Goal: Task Accomplishment & Management: Use online tool/utility

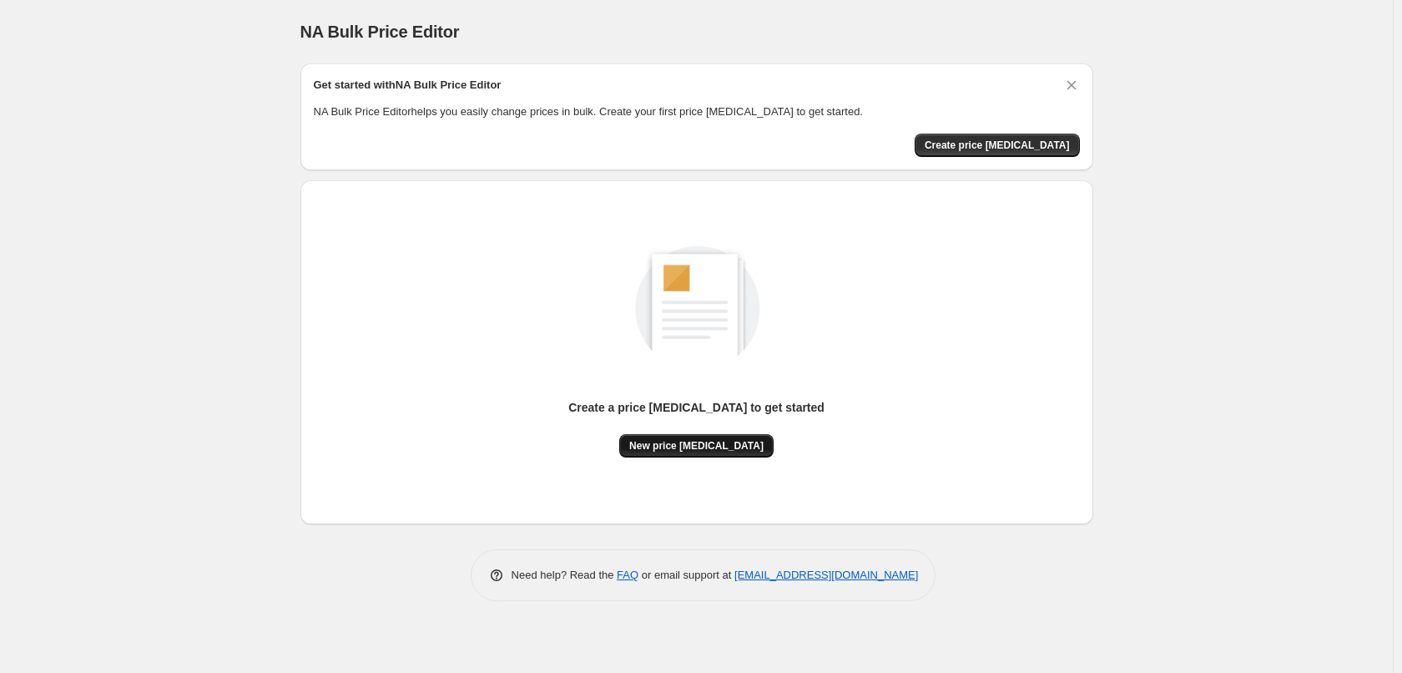
click at [682, 451] on span "New price [MEDICAL_DATA]" at bounding box center [696, 445] width 134 height 13
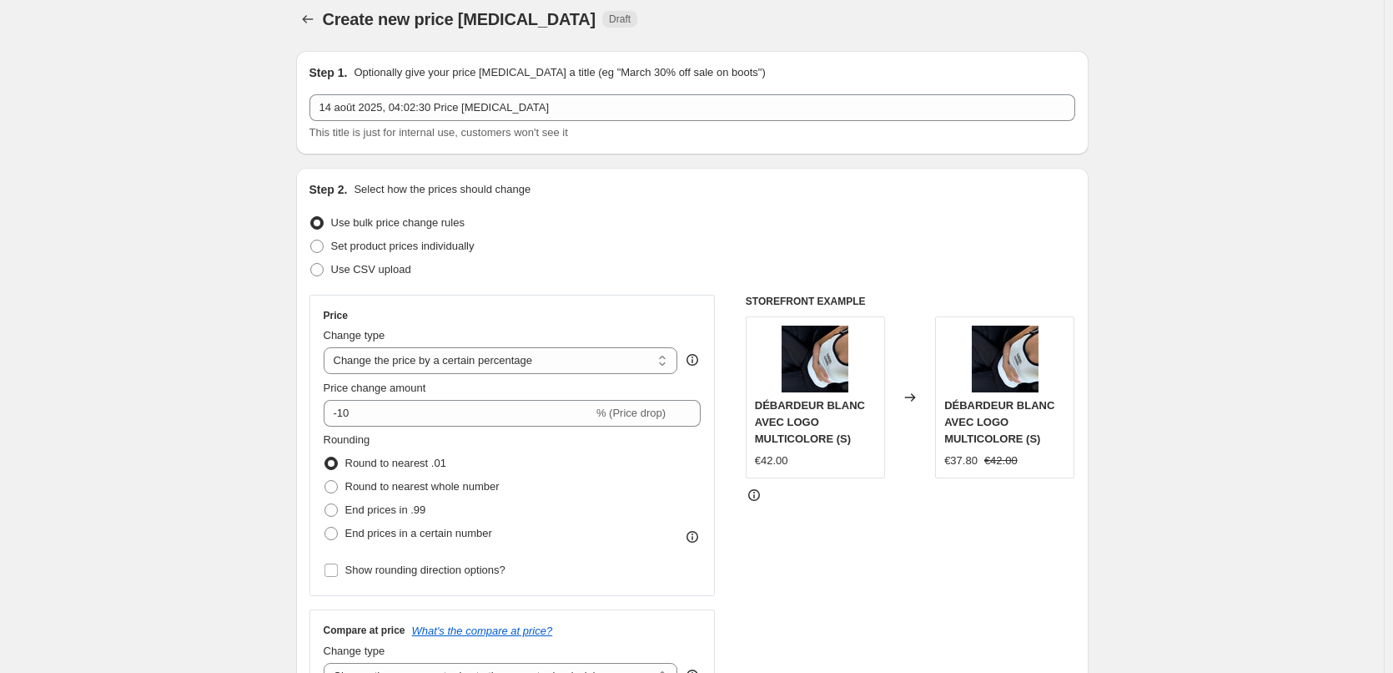
scroll to position [167, 0]
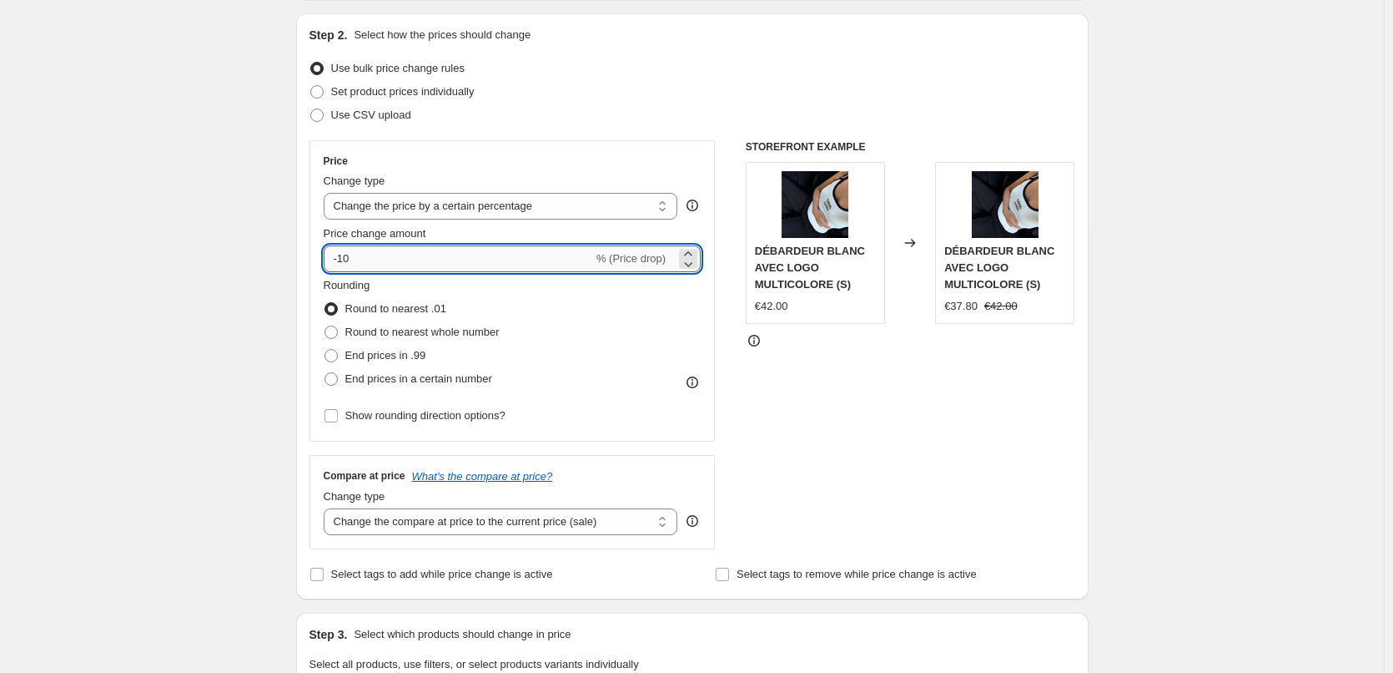
click at [399, 256] on input "-10" at bounding box center [459, 258] width 270 height 27
click at [553, 207] on select "Change the price to a certain amount Change the price by a certain amount Chang…" at bounding box center [501, 206] width 355 height 27
select select "to"
click at [327, 193] on select "Change the price to a certain amount Change the price by a certain amount Chang…" at bounding box center [501, 206] width 355 height 27
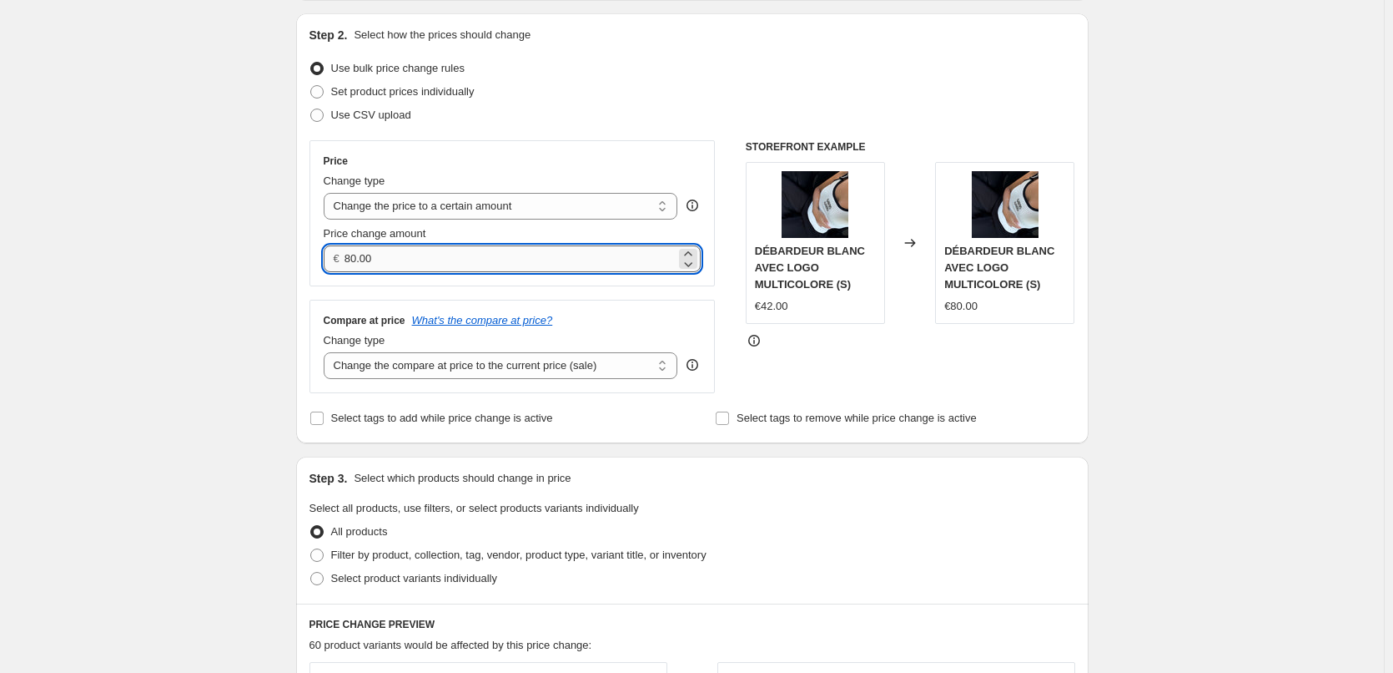
click at [421, 254] on input "80.00" at bounding box center [510, 258] width 331 height 27
type input "44"
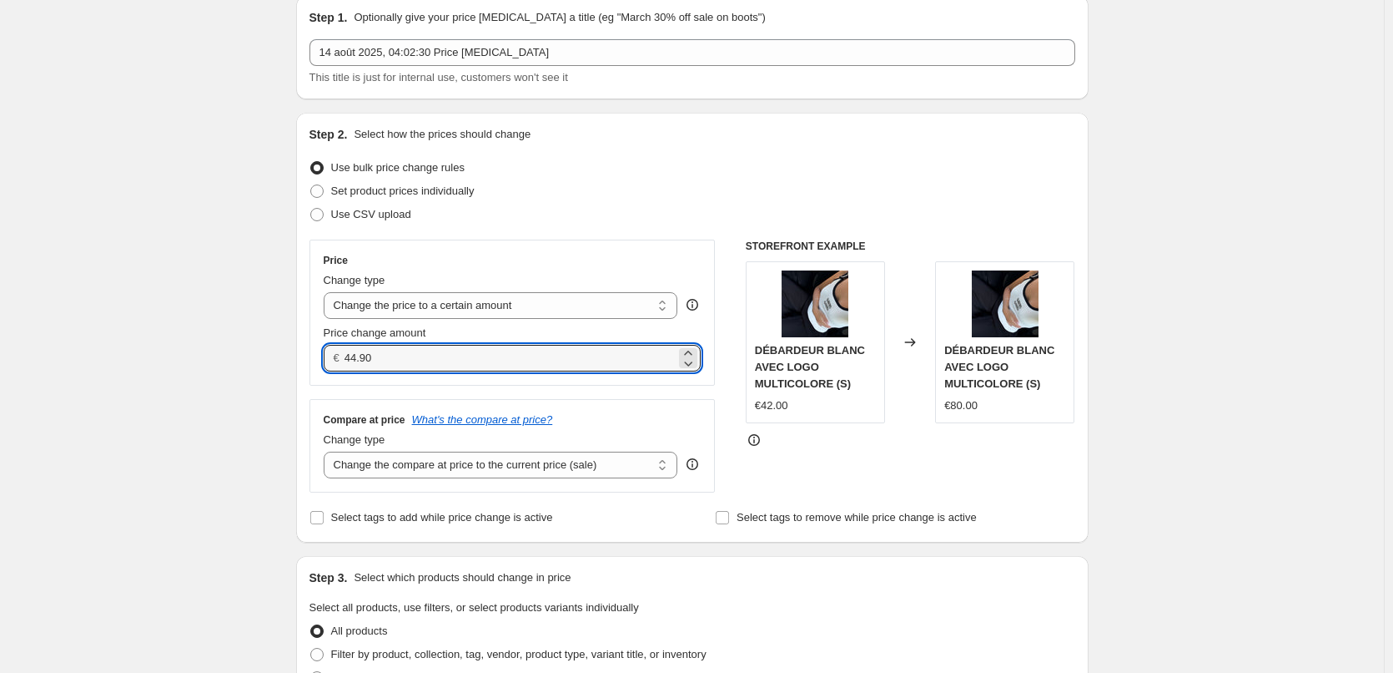
scroll to position [0, 0]
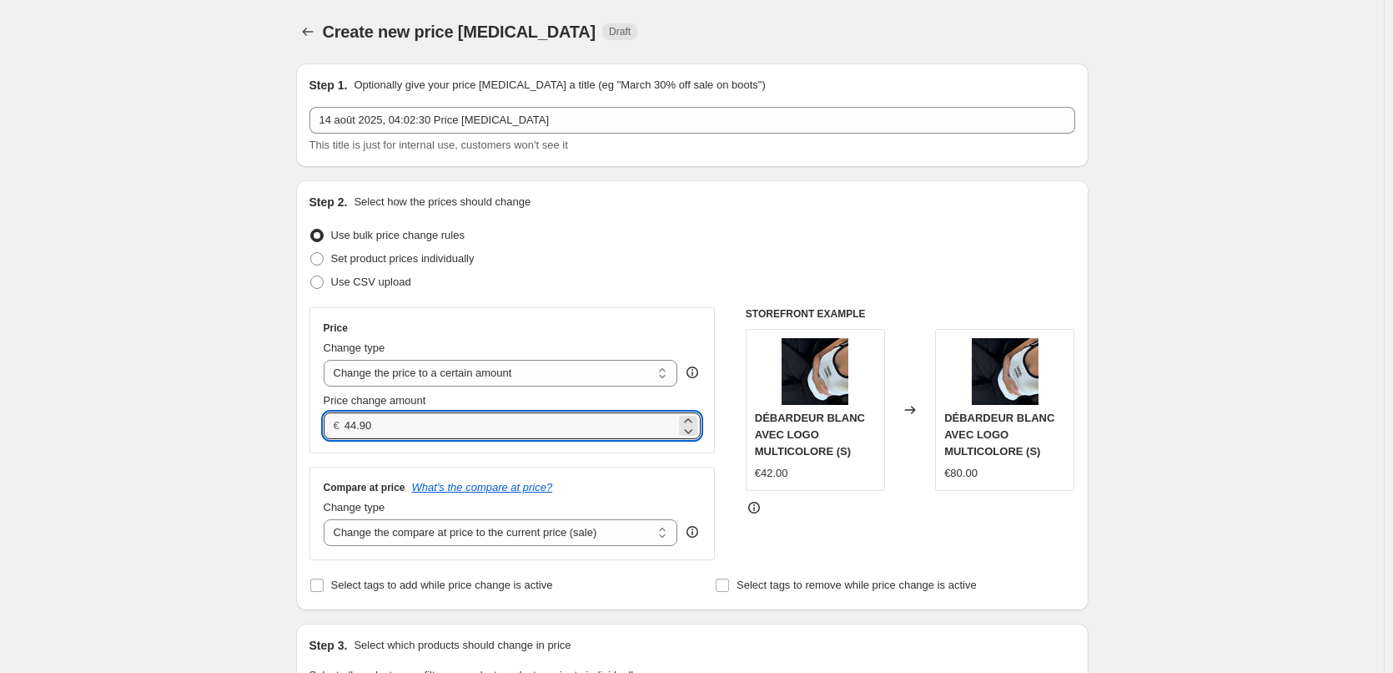
type input "44.90"
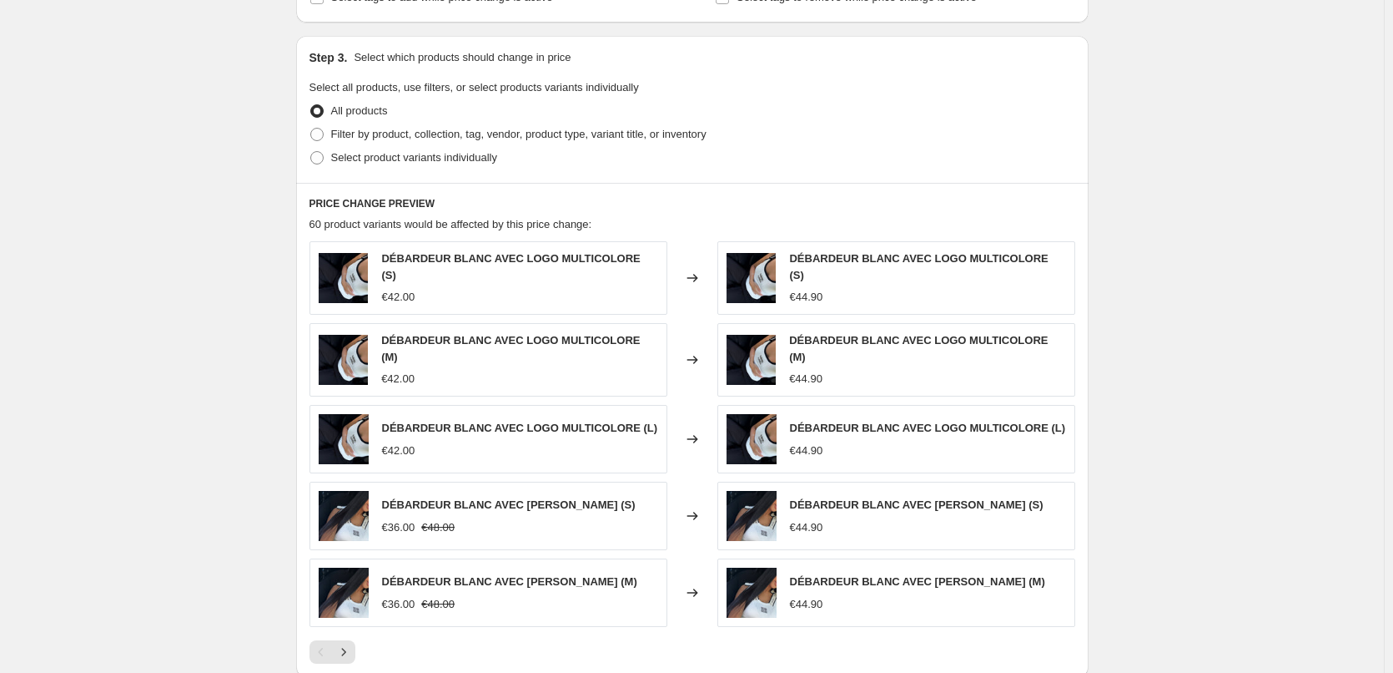
scroll to position [668, 0]
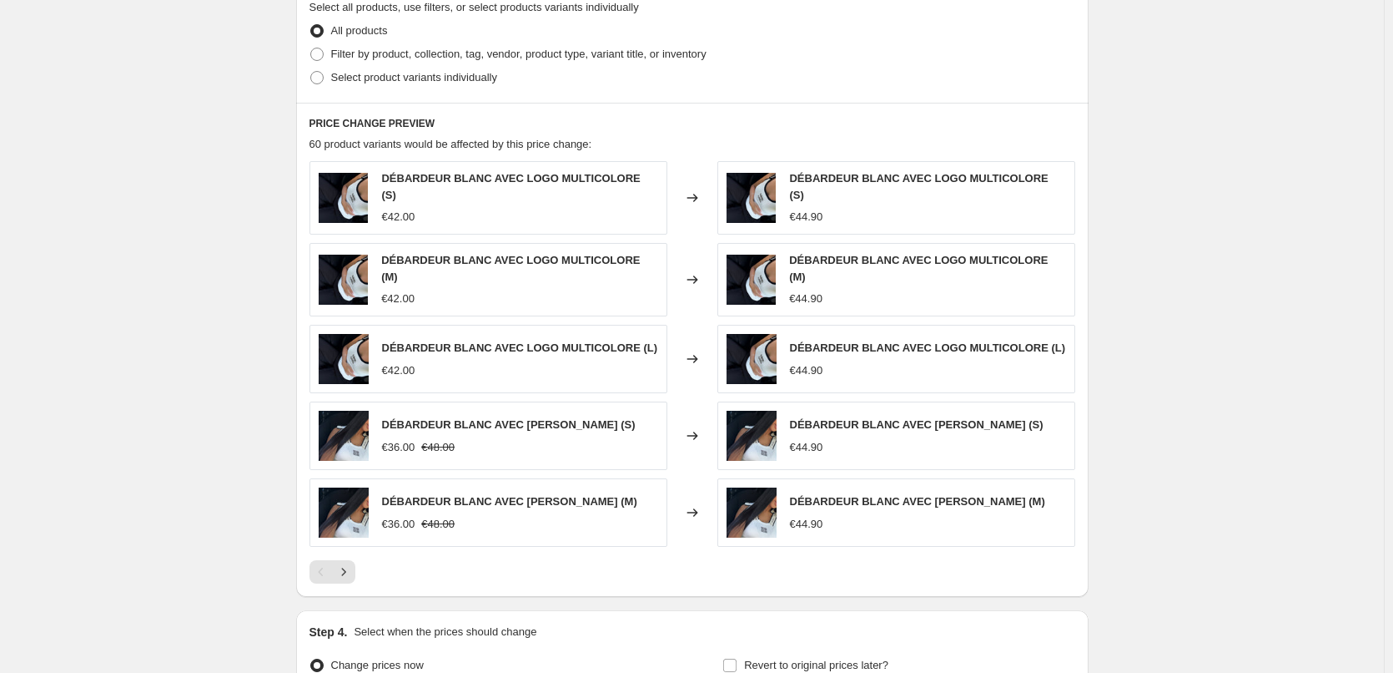
click at [362, 565] on div at bounding box center [693, 571] width 766 height 23
click at [352, 565] on icon "Next" at bounding box center [343, 571] width 17 height 17
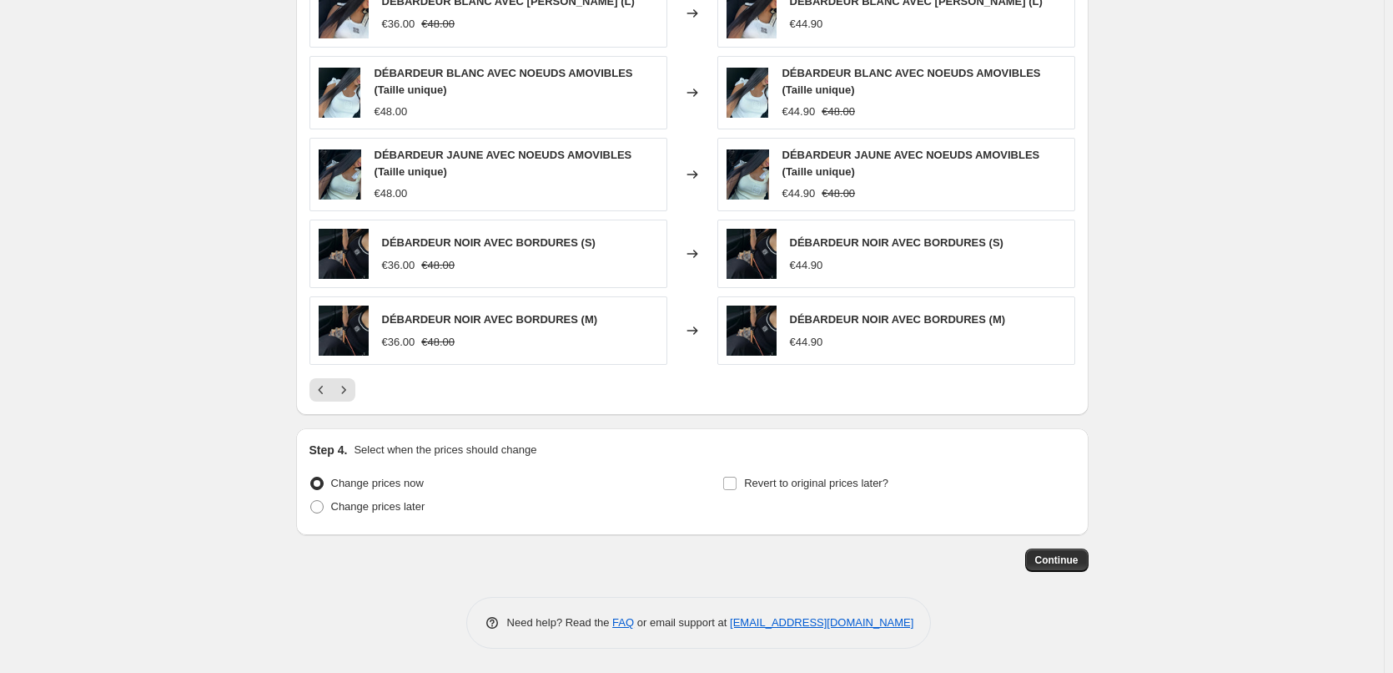
scroll to position [851, 0]
click at [1041, 551] on button "Continue" at bounding box center [1057, 558] width 63 height 23
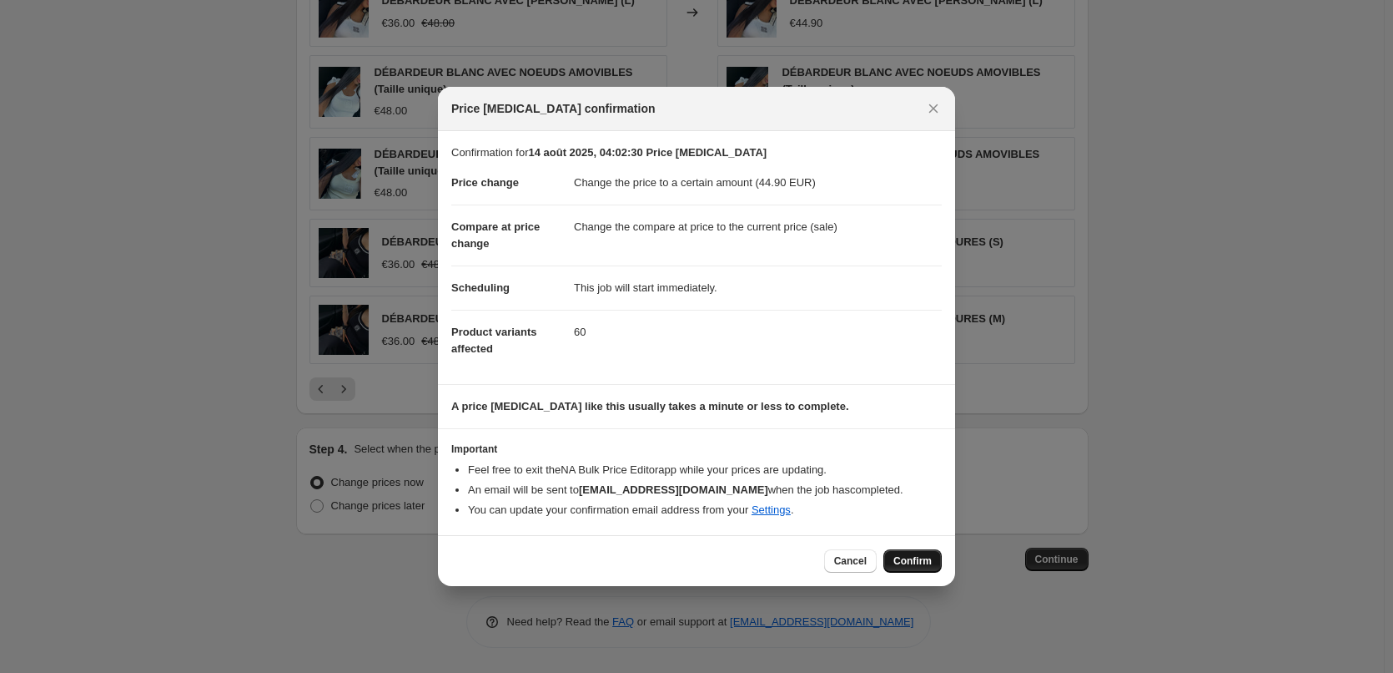
click at [919, 559] on span "Confirm" at bounding box center [913, 560] width 38 height 13
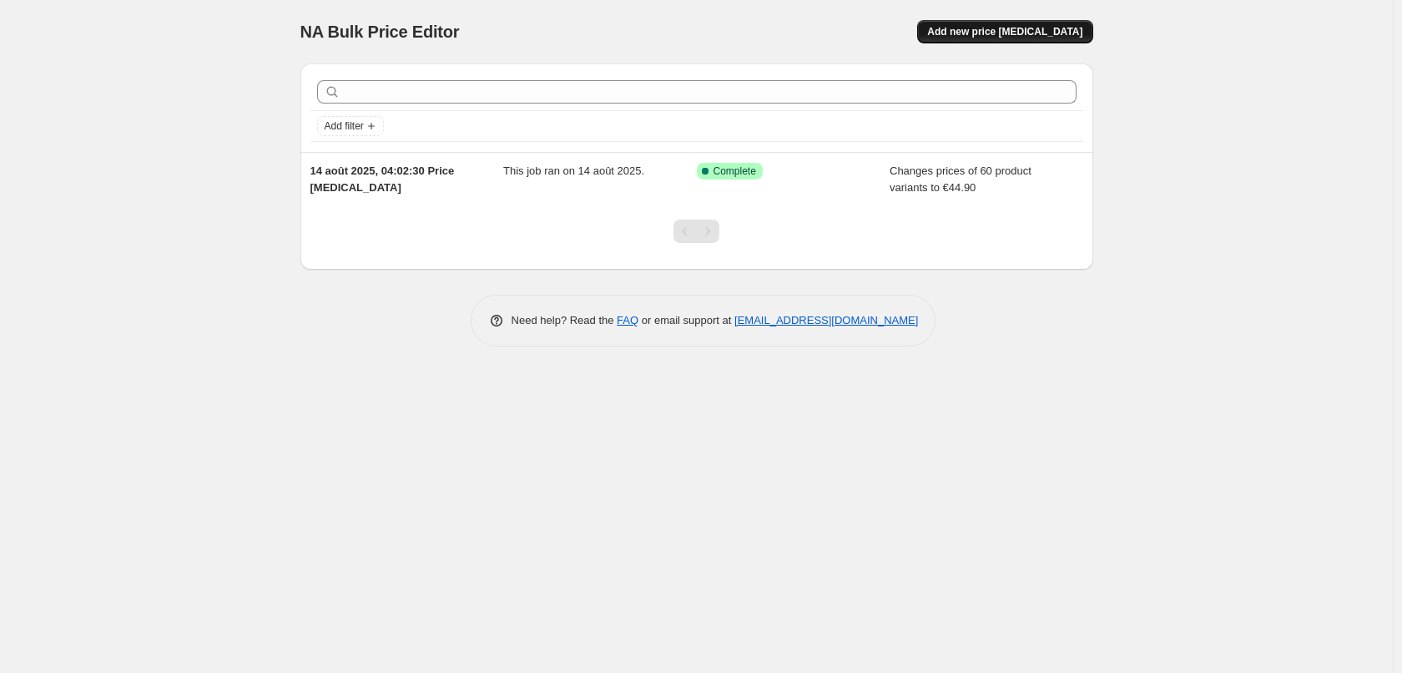
click at [1036, 37] on span "Add new price [MEDICAL_DATA]" at bounding box center [1004, 31] width 155 height 13
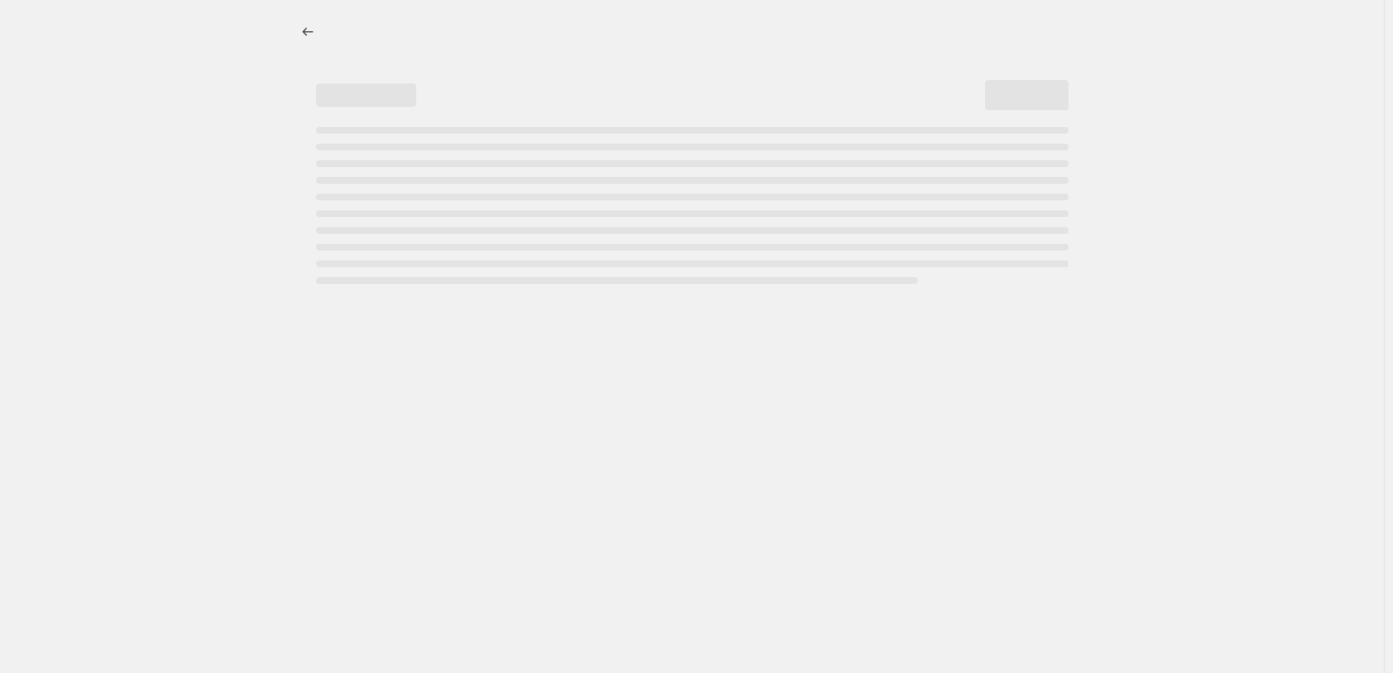
select select "percentage"
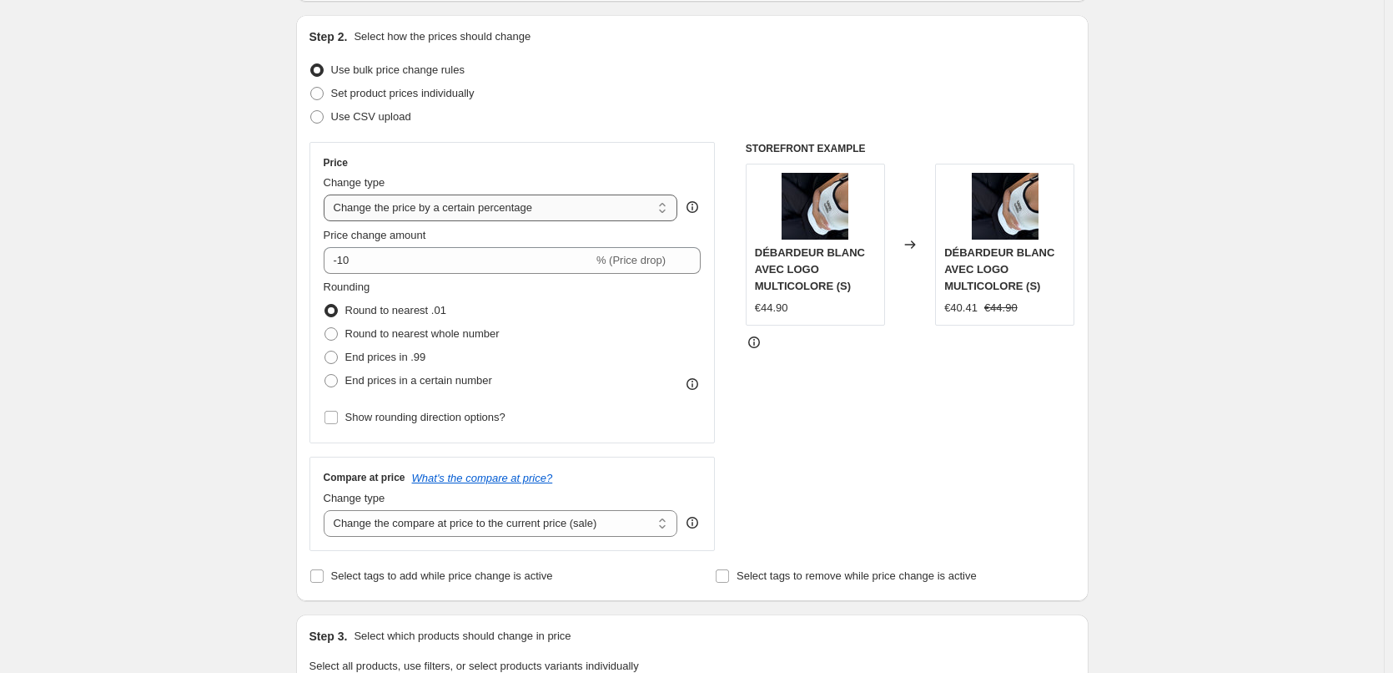
scroll to position [167, 0]
click at [386, 207] on select "Change the price to a certain amount Change the price by a certain amount Chang…" at bounding box center [501, 206] width 355 height 27
click at [466, 212] on select "Change the price to a certain amount Change the price by a certain amount Chang…" at bounding box center [501, 206] width 355 height 27
click at [482, 211] on select "Change the price to a certain amount Change the price by a certain amount Chang…" at bounding box center [501, 206] width 355 height 27
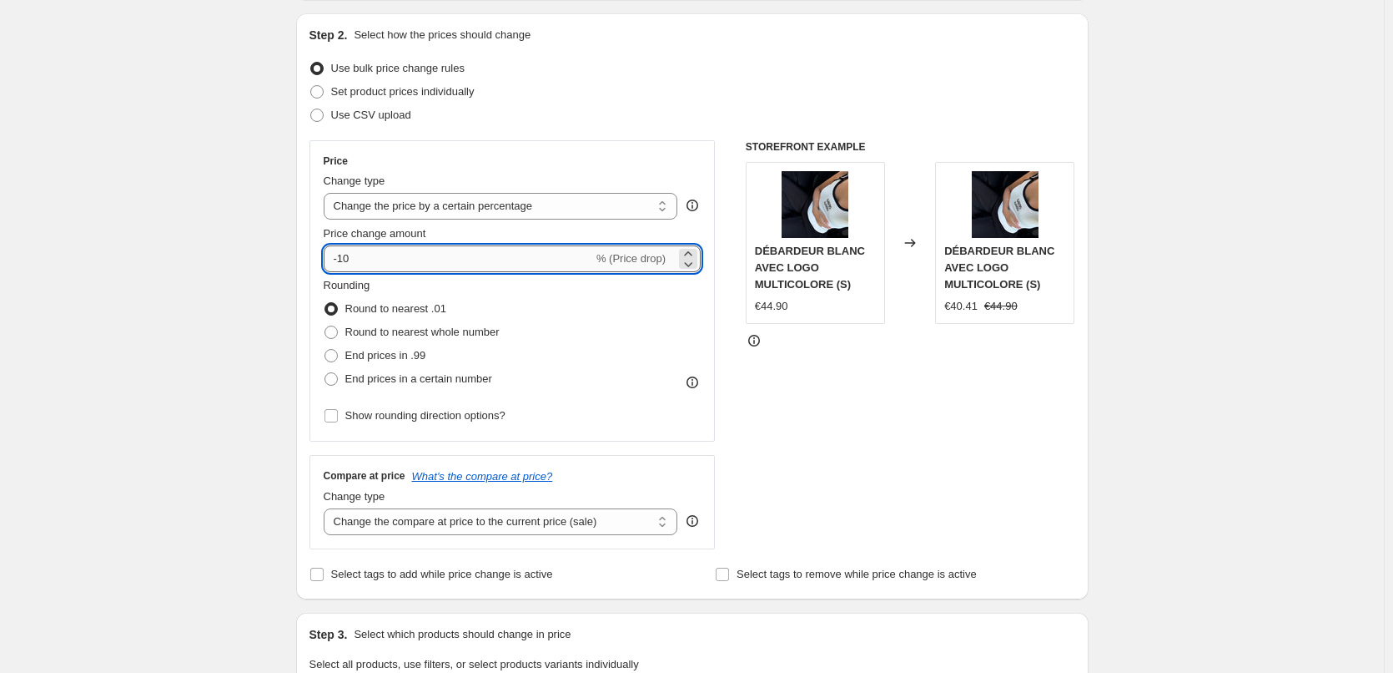
click at [422, 252] on input "-10" at bounding box center [459, 258] width 270 height 27
click at [409, 260] on input "-10" at bounding box center [459, 258] width 270 height 27
type input "-1"
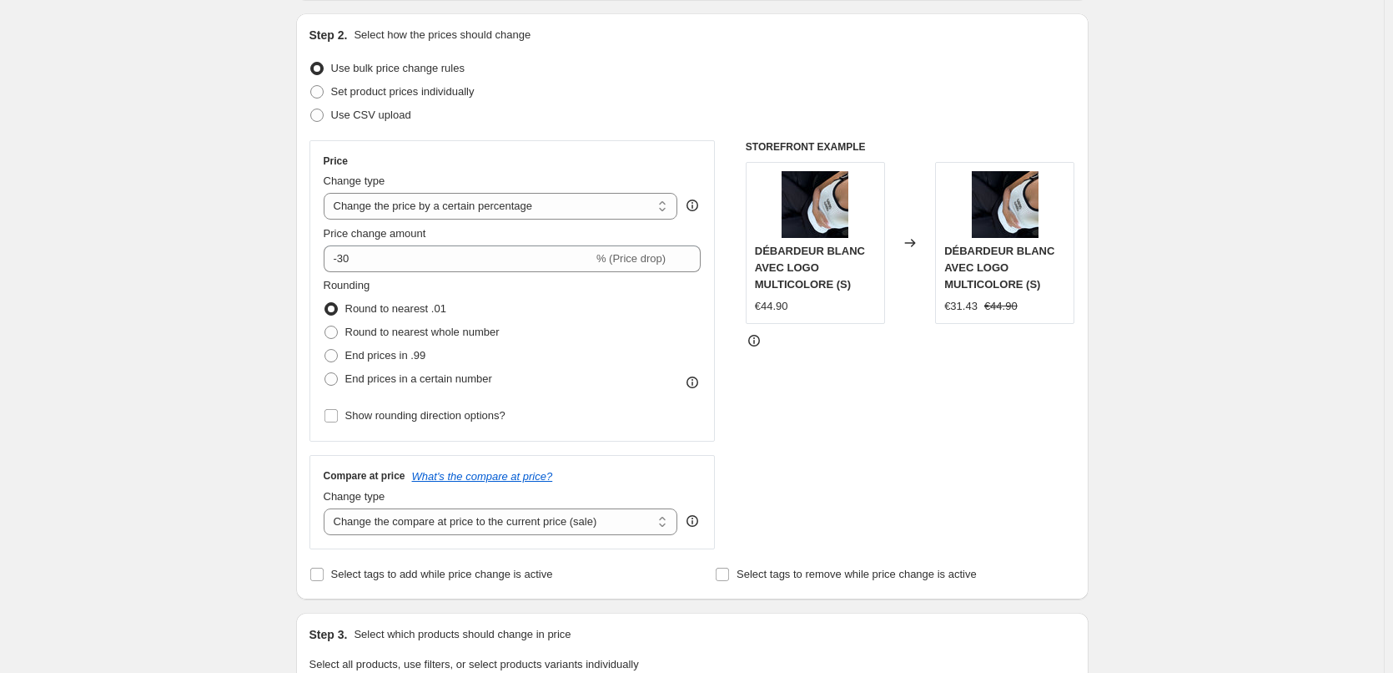
click at [231, 283] on div "Create new price [MEDICAL_DATA]. This page is ready Create new price [MEDICAL_D…" at bounding box center [692, 672] width 1384 height 1679
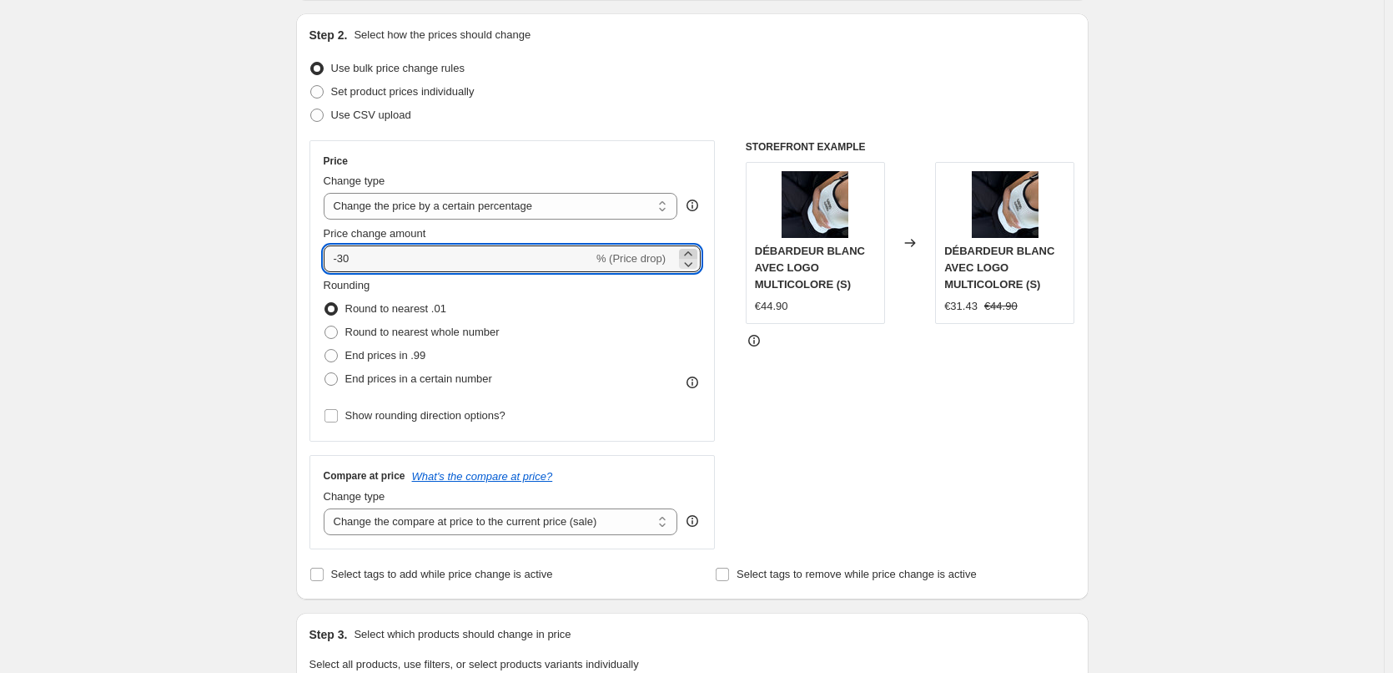
click at [688, 253] on icon at bounding box center [688, 253] width 17 height 17
click at [689, 262] on icon at bounding box center [688, 263] width 17 height 17
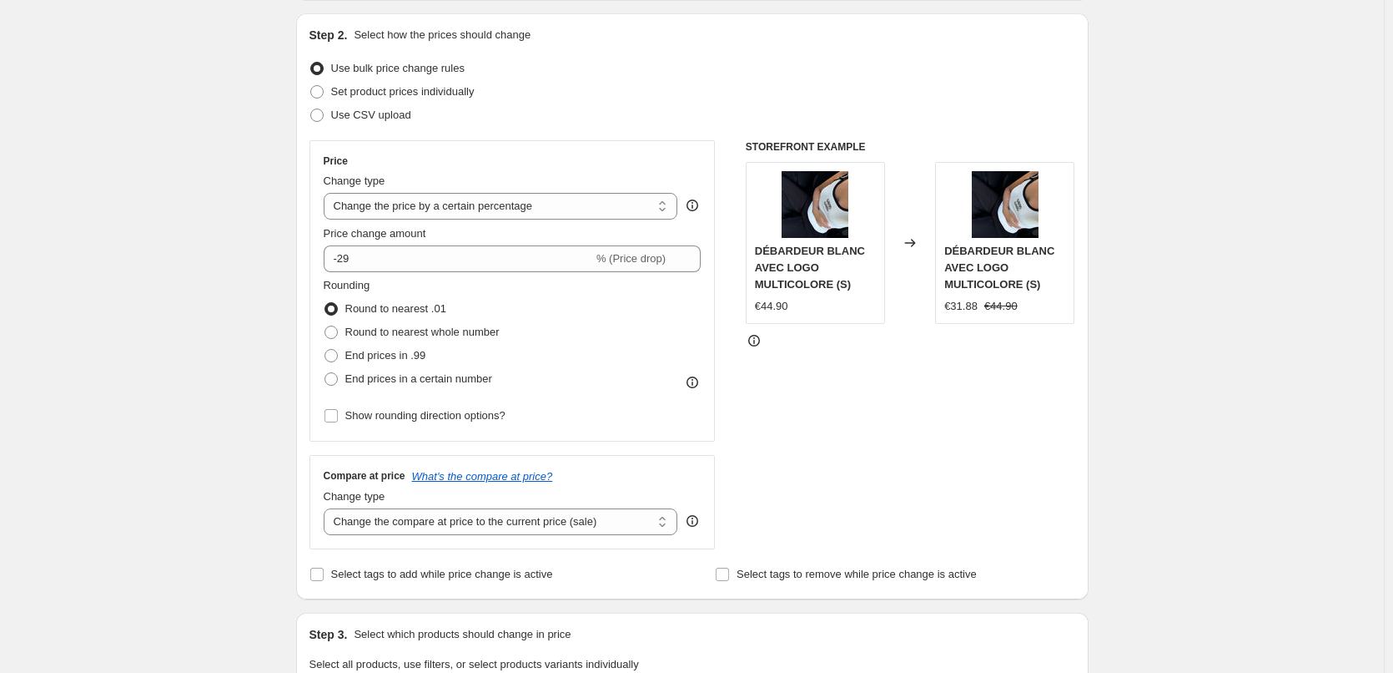
click at [867, 369] on div "STOREFRONT EXAMPLE DÉBARDEUR BLANC AVEC LOGO MULTICOLORE (S) €44.90 Changed to …" at bounding box center [911, 344] width 330 height 409
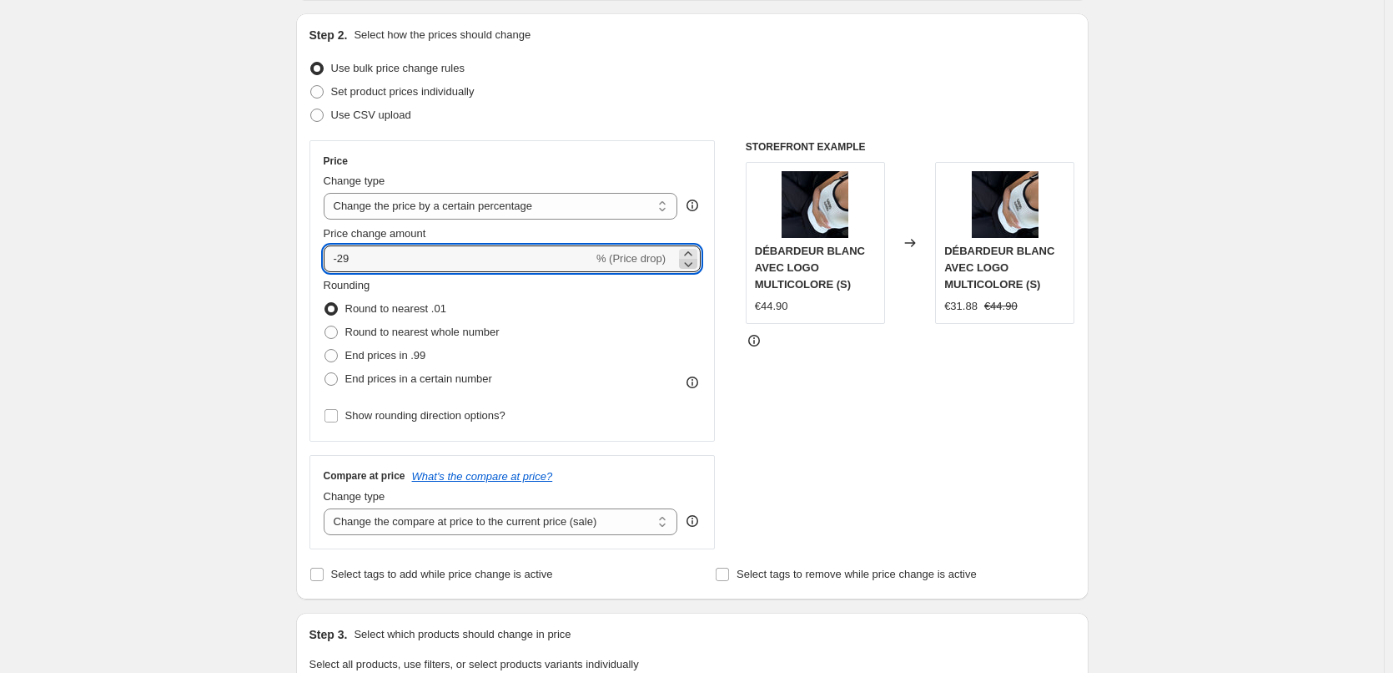
click at [692, 264] on icon at bounding box center [688, 263] width 17 height 17
click at [829, 344] on div at bounding box center [911, 340] width 330 height 17
click at [690, 264] on icon at bounding box center [689, 264] width 8 height 5
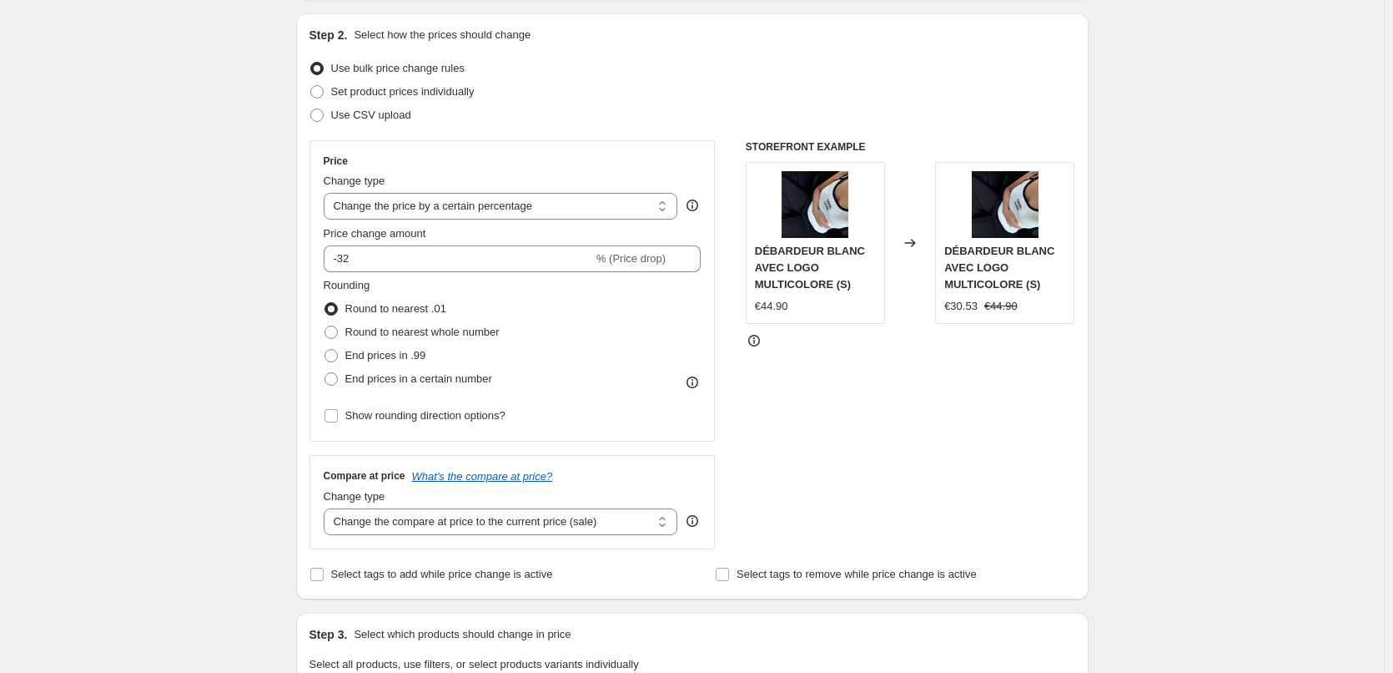
click at [776, 345] on div at bounding box center [911, 340] width 330 height 17
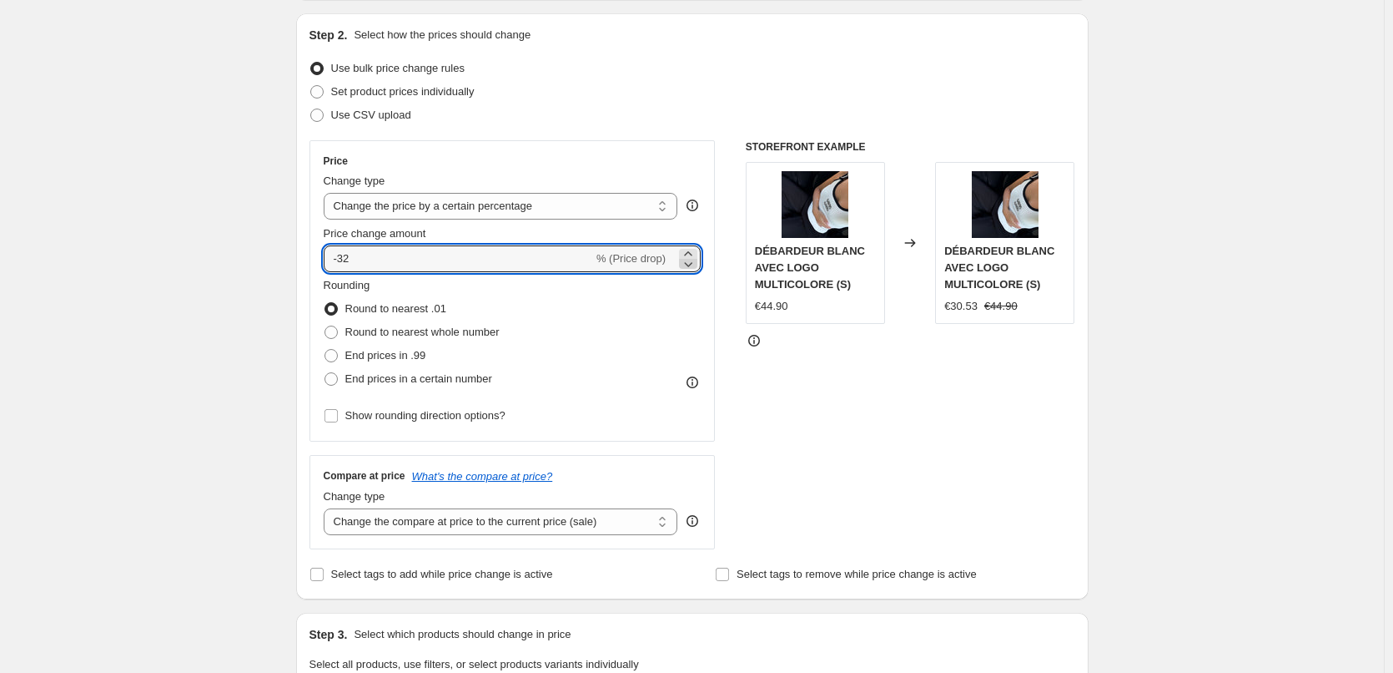
click at [697, 268] on icon at bounding box center [688, 263] width 17 height 17
click at [819, 373] on div "STOREFRONT EXAMPLE DÉBARDEUR BLANC AVEC LOGO MULTICOLORE (S) €44.90 Changed to …" at bounding box center [911, 344] width 330 height 409
click at [694, 256] on icon at bounding box center [688, 263] width 17 height 17
click at [694, 252] on icon at bounding box center [688, 253] width 17 height 17
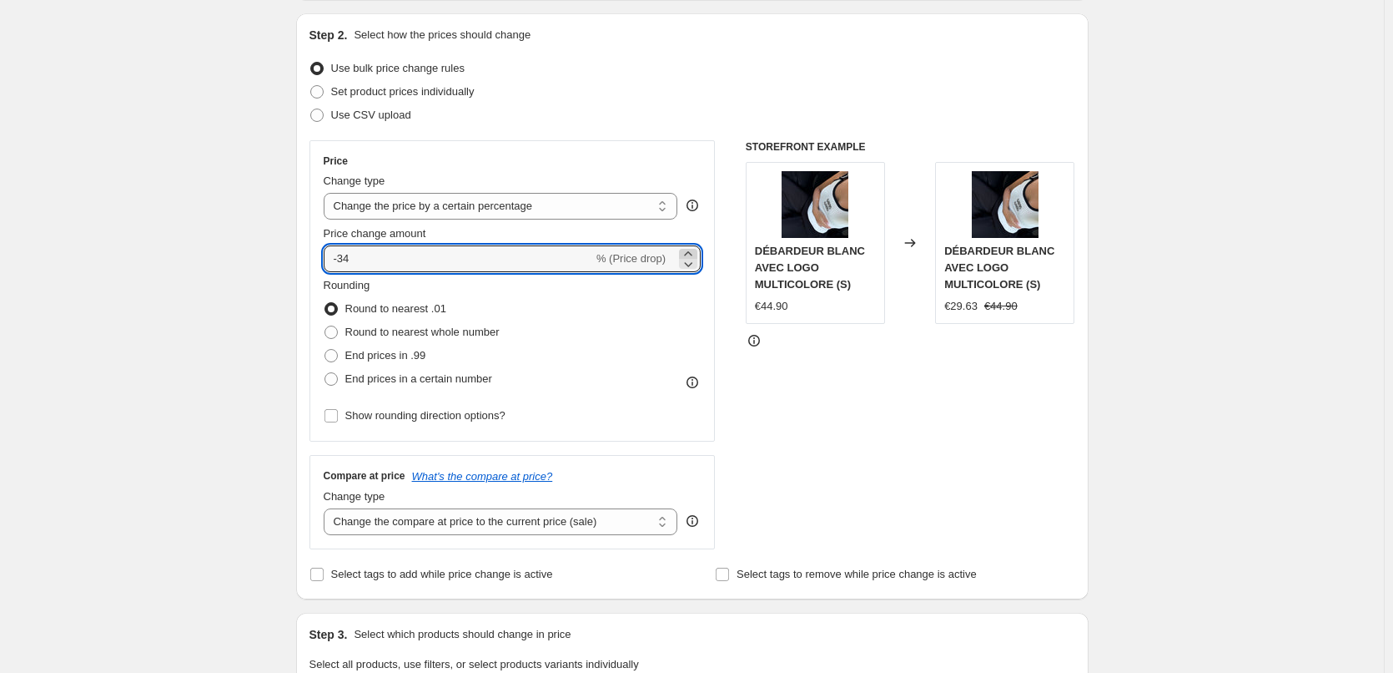
click at [694, 252] on icon at bounding box center [688, 253] width 17 height 17
type input "-33"
click at [814, 379] on div "STOREFRONT EXAMPLE DÉBARDEUR BLANC AVEC LOGO MULTICOLORE (S) €44.90 Changed to …" at bounding box center [911, 344] width 330 height 409
click at [533, 260] on input "-33" at bounding box center [459, 258] width 270 height 27
type input "-33.5"
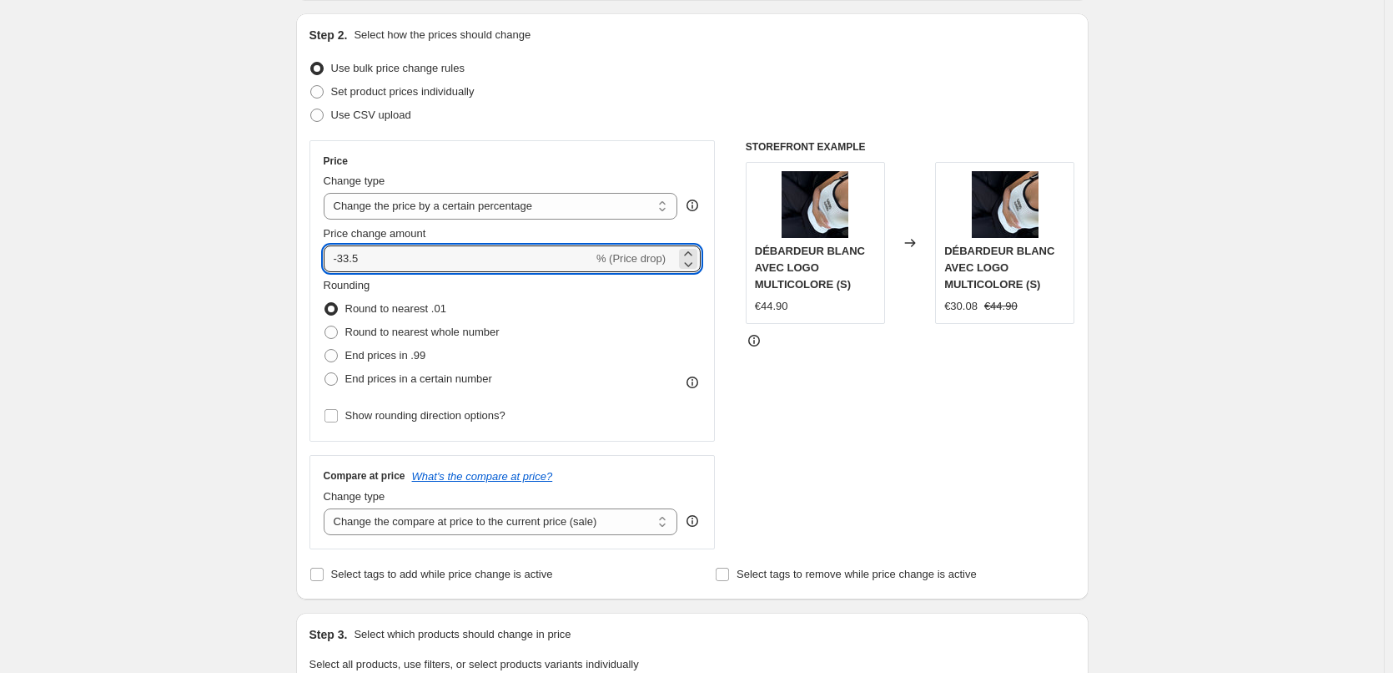
click at [812, 399] on div "STOREFRONT EXAMPLE DÉBARDEUR BLANC AVEC LOGO MULTICOLORE (S) €44.90 Changed to …" at bounding box center [911, 344] width 330 height 409
click at [457, 258] on input "-33.5" at bounding box center [459, 258] width 270 height 27
click at [268, 262] on div "Create new price [MEDICAL_DATA]. This page is ready Create new price [MEDICAL_D…" at bounding box center [692, 672] width 1384 height 1679
click at [408, 257] on input "-33.1" at bounding box center [459, 258] width 270 height 27
click at [281, 249] on div "Create new price [MEDICAL_DATA]. This page is ready Create new price [MEDICAL_D…" at bounding box center [692, 672] width 833 height 1679
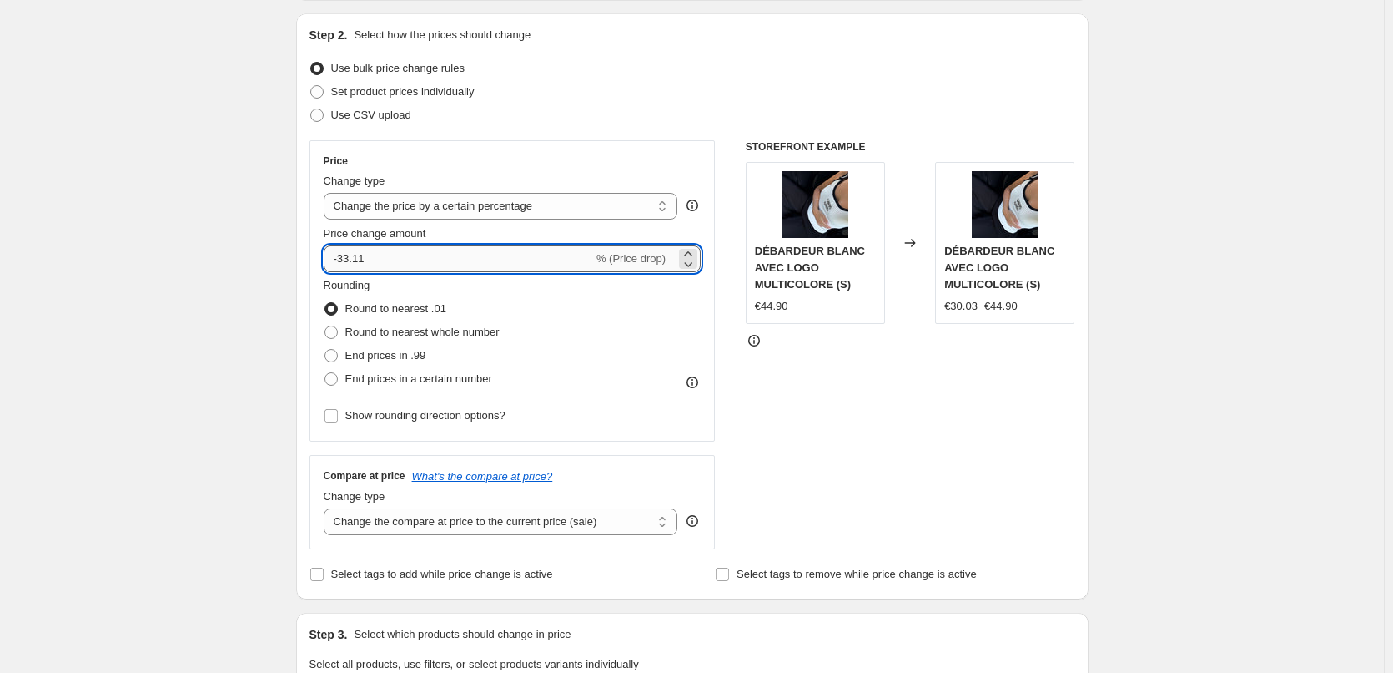
click at [413, 248] on input "-33.11" at bounding box center [459, 258] width 270 height 27
type input "-33.1"
click at [230, 248] on div "Create new price [MEDICAL_DATA]. This page is ready Create new price [MEDICAL_D…" at bounding box center [692, 672] width 1384 height 1679
click at [422, 260] on input "-33.15" at bounding box center [459, 258] width 270 height 27
type input "-33.1"
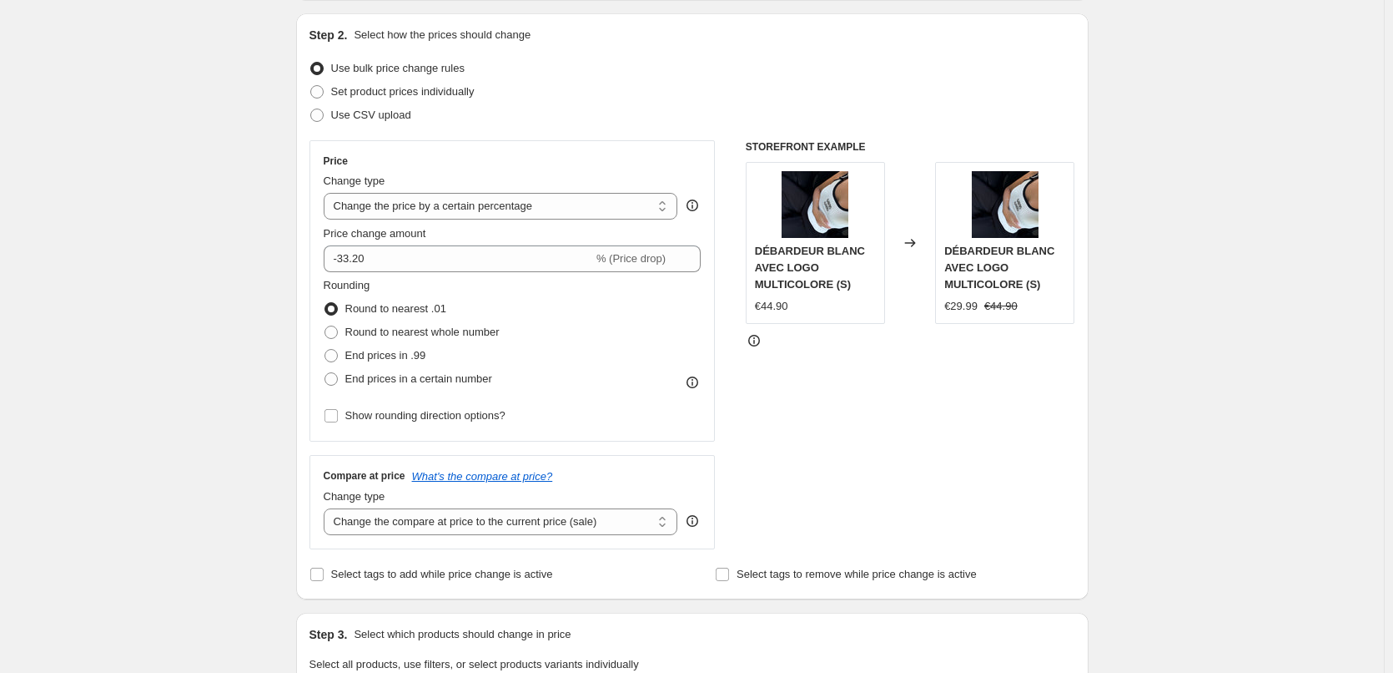
click at [249, 209] on div "Create new price [MEDICAL_DATA]. This page is ready Create new price [MEDICAL_D…" at bounding box center [692, 672] width 1384 height 1679
drag, startPoint x: 353, startPoint y: 262, endPoint x: 344, endPoint y: 251, distance: 14.2
click at [344, 251] on input "-33.20" at bounding box center [459, 258] width 270 height 27
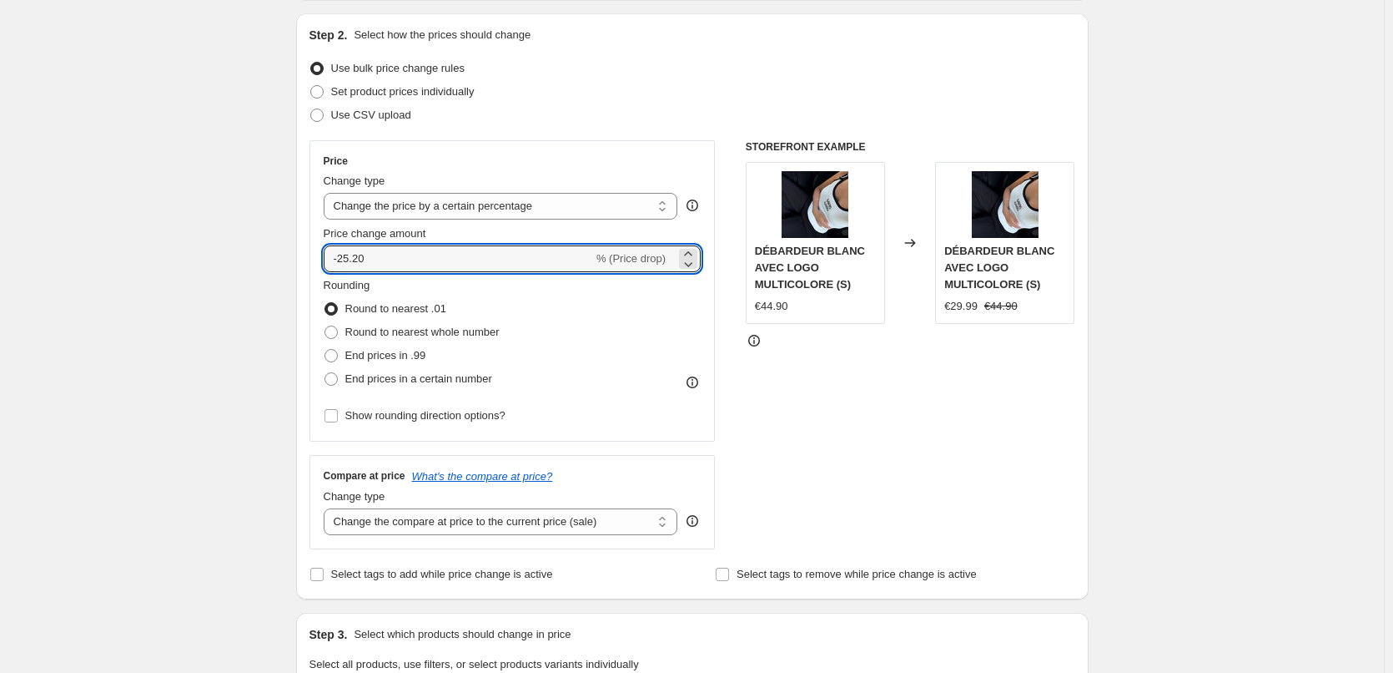
click at [235, 236] on div "Create new price [MEDICAL_DATA]. This page is ready Create new price [MEDICAL_D…" at bounding box center [692, 672] width 1384 height 1679
click at [346, 256] on input "-25.20" at bounding box center [459, 258] width 270 height 27
click at [297, 320] on div "Step 1. Optionally give your price [MEDICAL_DATA] a title (eg "March 30% off sa…" at bounding box center [686, 646] width 806 height 1527
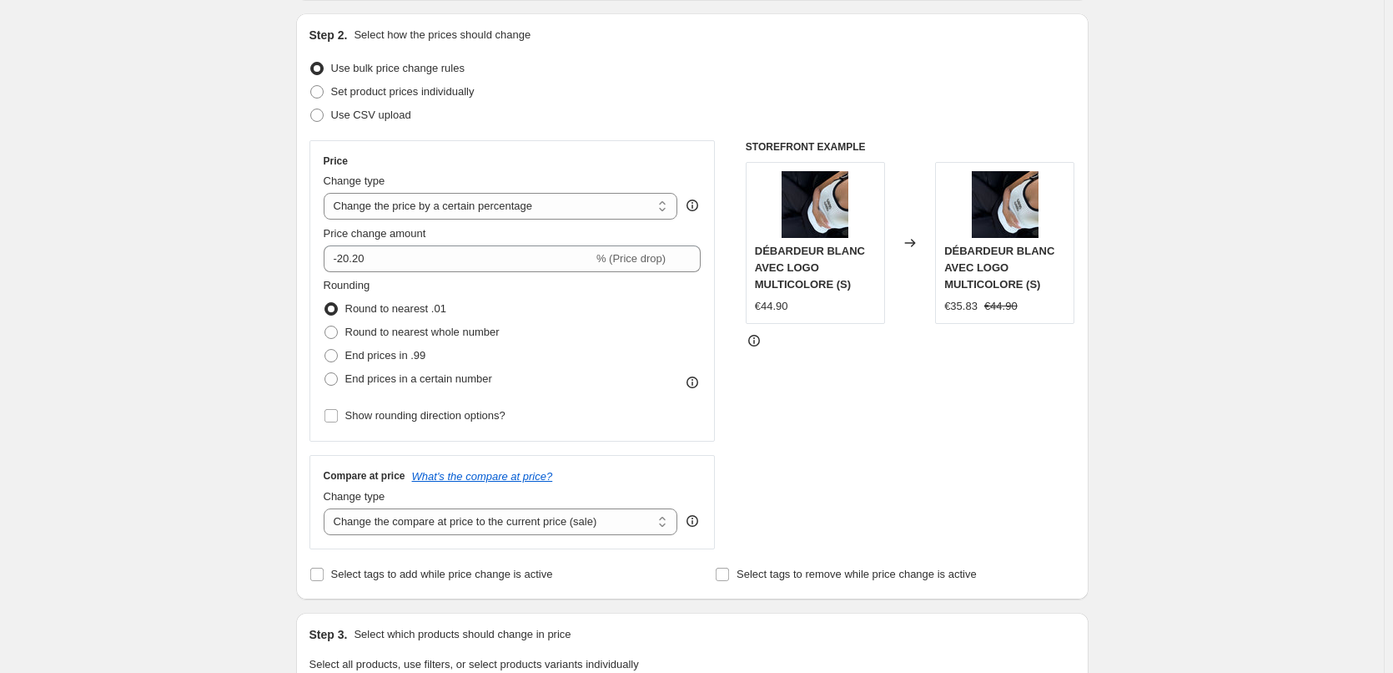
click at [973, 310] on div "€35.83" at bounding box center [961, 306] width 33 height 17
click at [968, 334] on div at bounding box center [911, 340] width 330 height 17
drag, startPoint x: 958, startPoint y: 310, endPoint x: 976, endPoint y: 309, distance: 18.4
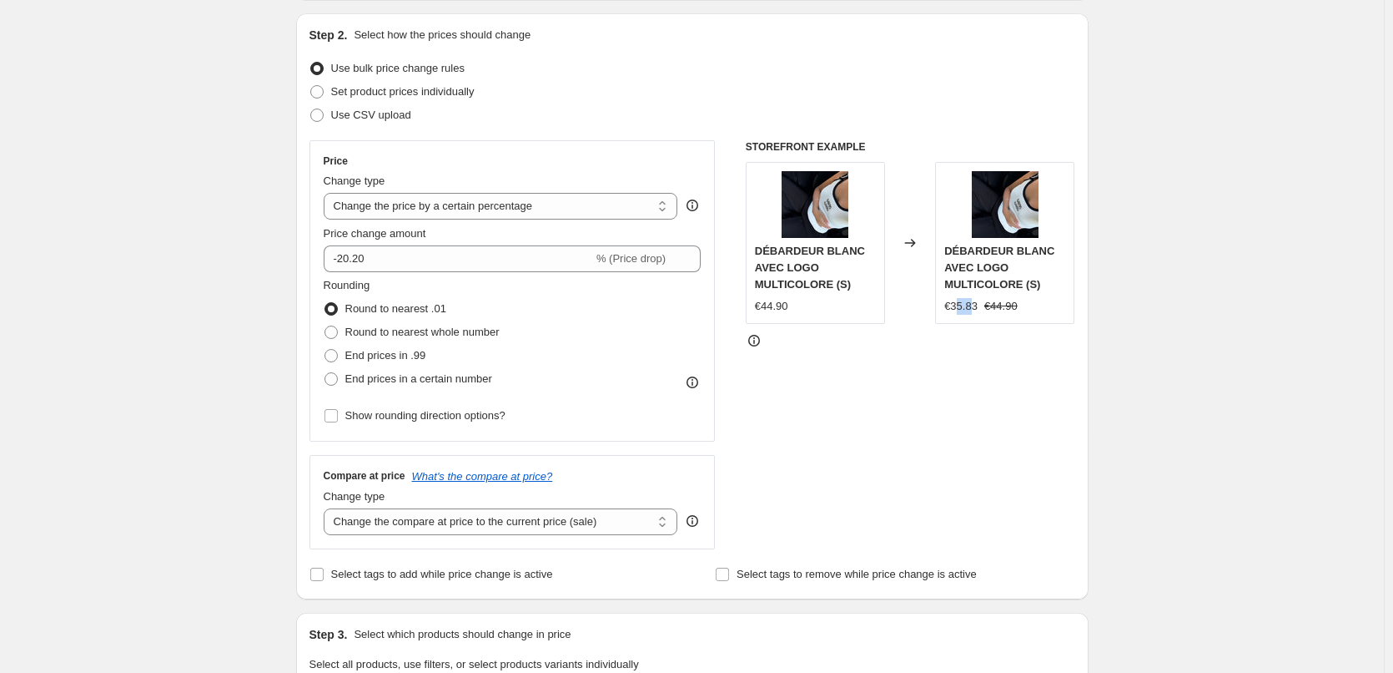
click at [976, 309] on div "€35.83" at bounding box center [961, 306] width 33 height 17
click at [976, 310] on div "€35.83" at bounding box center [961, 306] width 33 height 17
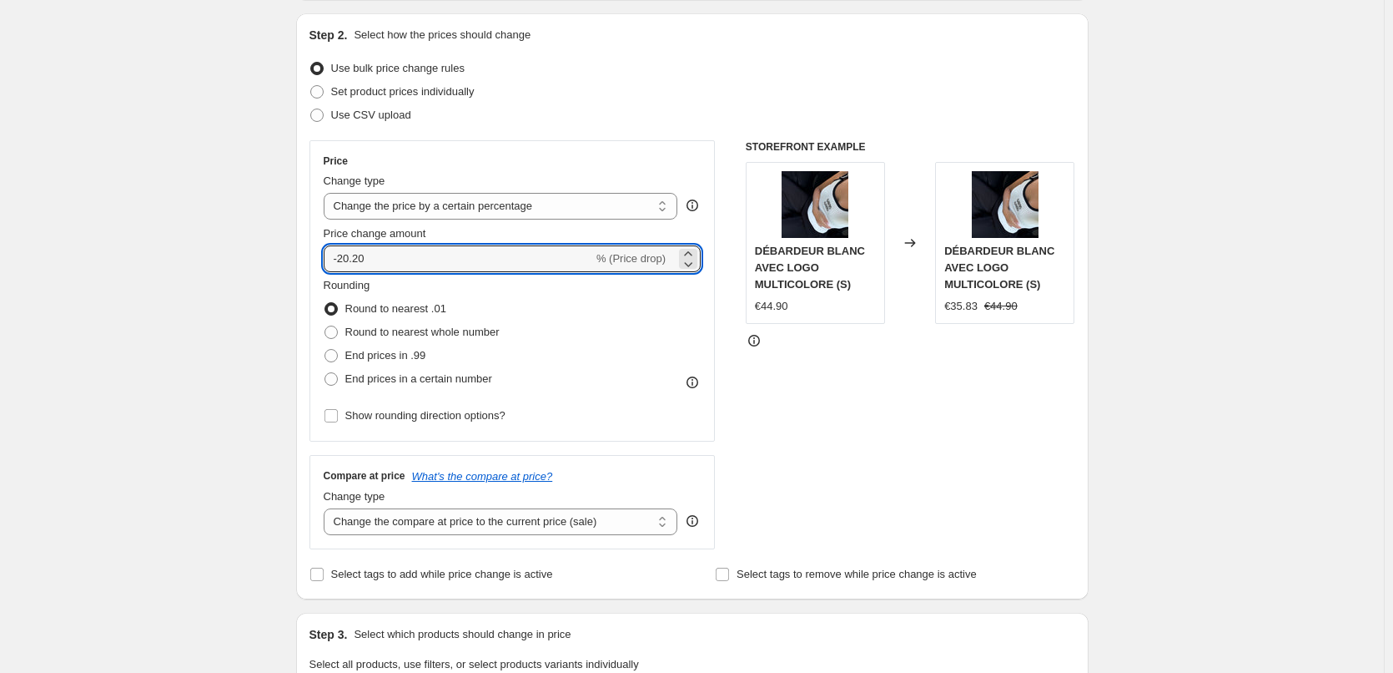
click at [380, 245] on input "-20.20" at bounding box center [459, 258] width 270 height 27
type input "-20.2"
type input "0"
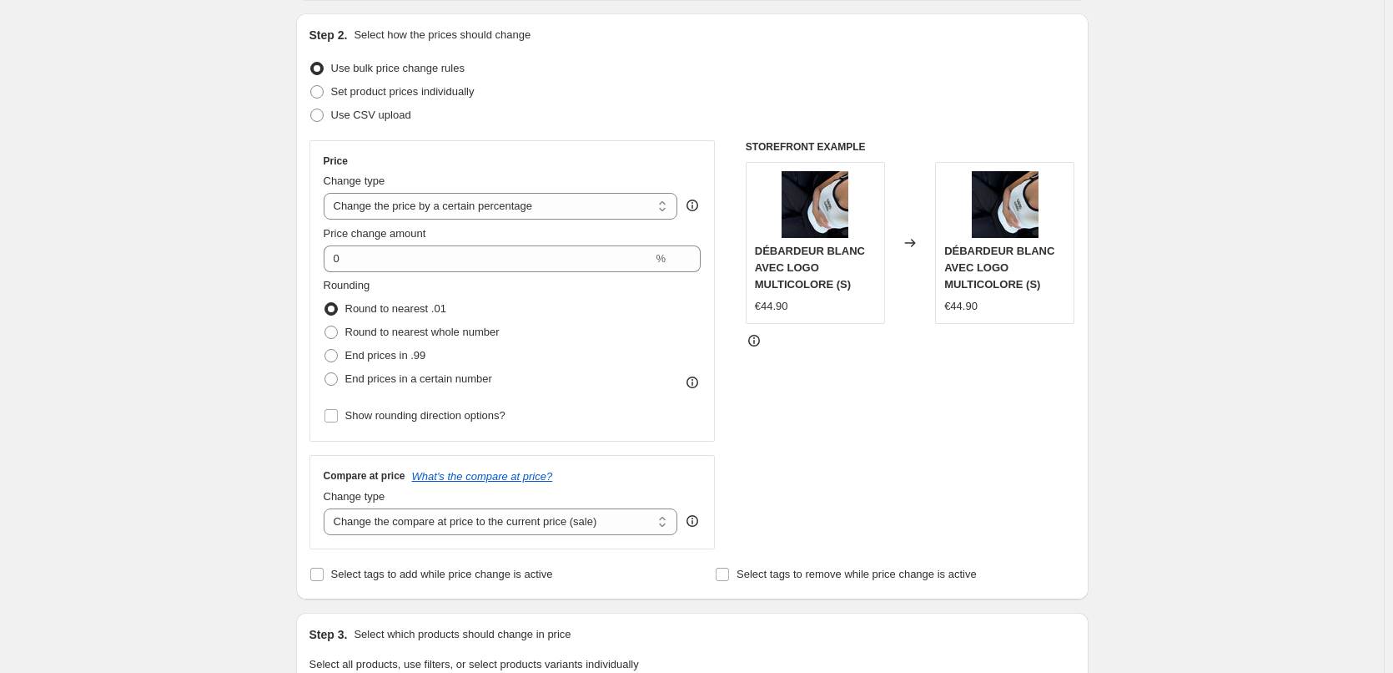
click at [237, 273] on div "Create new price [MEDICAL_DATA]. This page is ready Create new price [MEDICAL_D…" at bounding box center [692, 672] width 1384 height 1679
click at [412, 266] on input "0" at bounding box center [489, 258] width 330 height 27
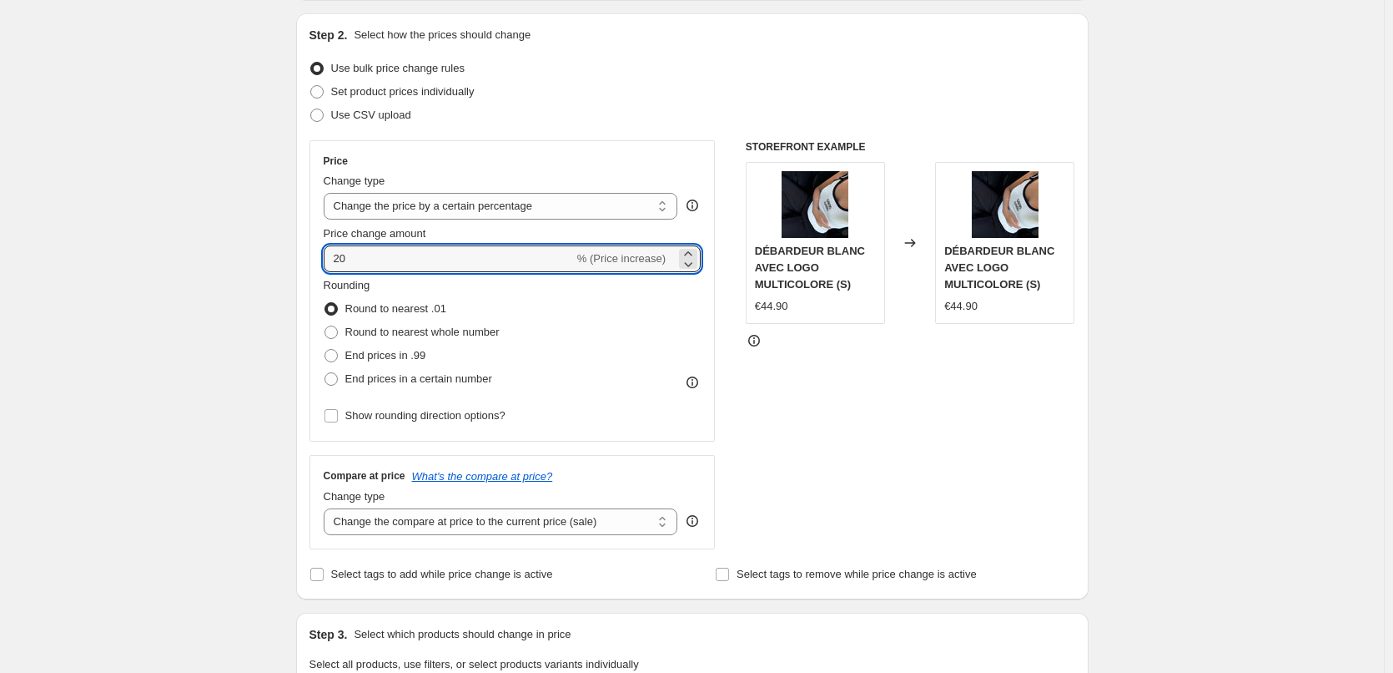
click at [270, 260] on div "Create new price [MEDICAL_DATA]. This page is ready Create new price [MEDICAL_D…" at bounding box center [692, 672] width 1384 height 1679
click at [421, 266] on input "20" at bounding box center [449, 258] width 250 height 27
type input "2"
type input "-20"
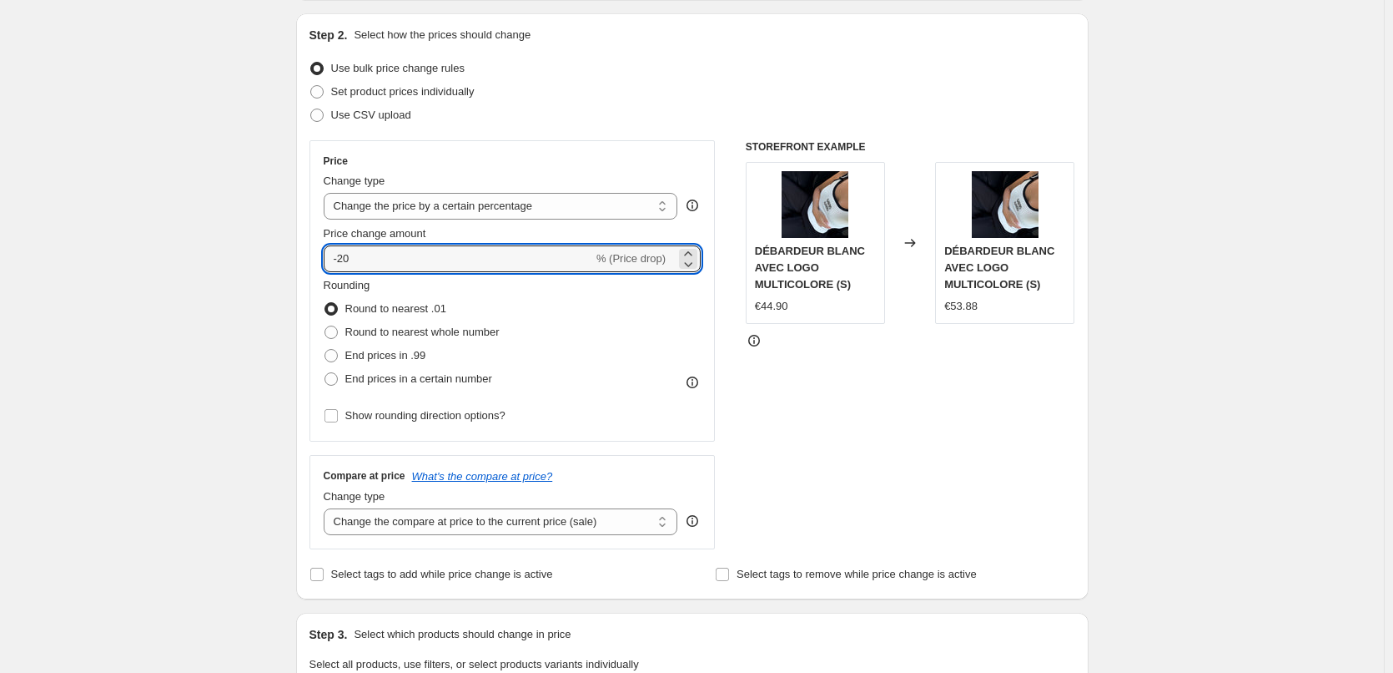
click at [280, 291] on div "Create new price [MEDICAL_DATA]. This page is ready Create new price [MEDICAL_D…" at bounding box center [692, 672] width 833 height 1679
click at [453, 254] on input "-20" at bounding box center [459, 258] width 270 height 27
type input "-20.6"
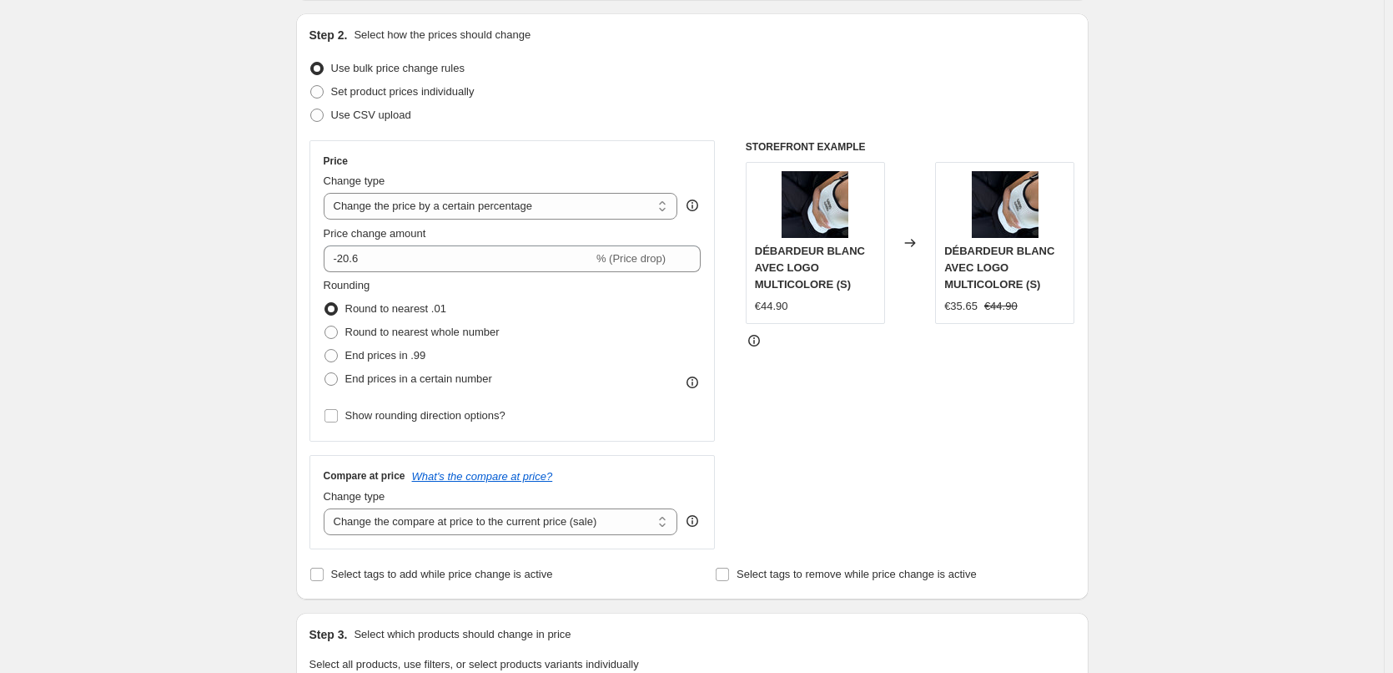
click at [283, 240] on div "Create new price [MEDICAL_DATA]. This page is ready Create new price [MEDICAL_D…" at bounding box center [692, 672] width 833 height 1679
click at [428, 262] on input "-20.6" at bounding box center [459, 258] width 270 height 27
type input "-2"
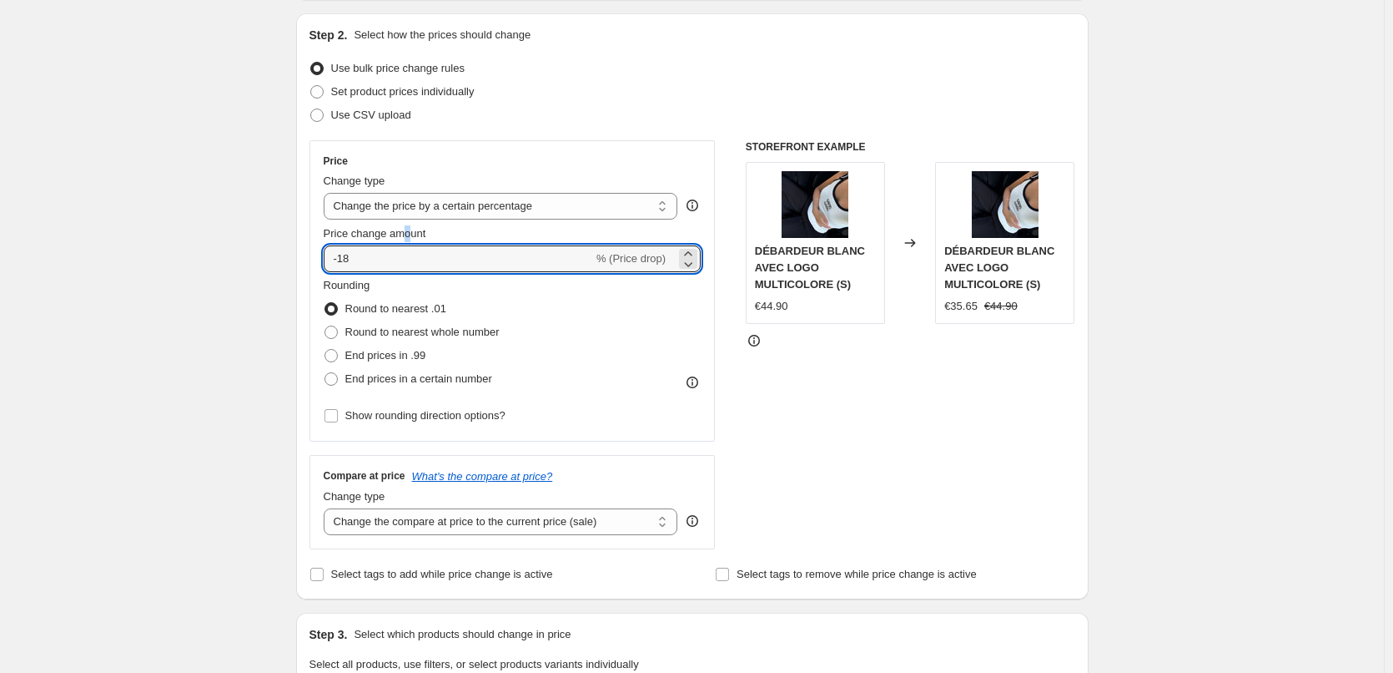
drag, startPoint x: 414, startPoint y: 234, endPoint x: 325, endPoint y: 263, distance: 93.7
click at [400, 236] on span "Price change amount" at bounding box center [375, 233] width 103 height 13
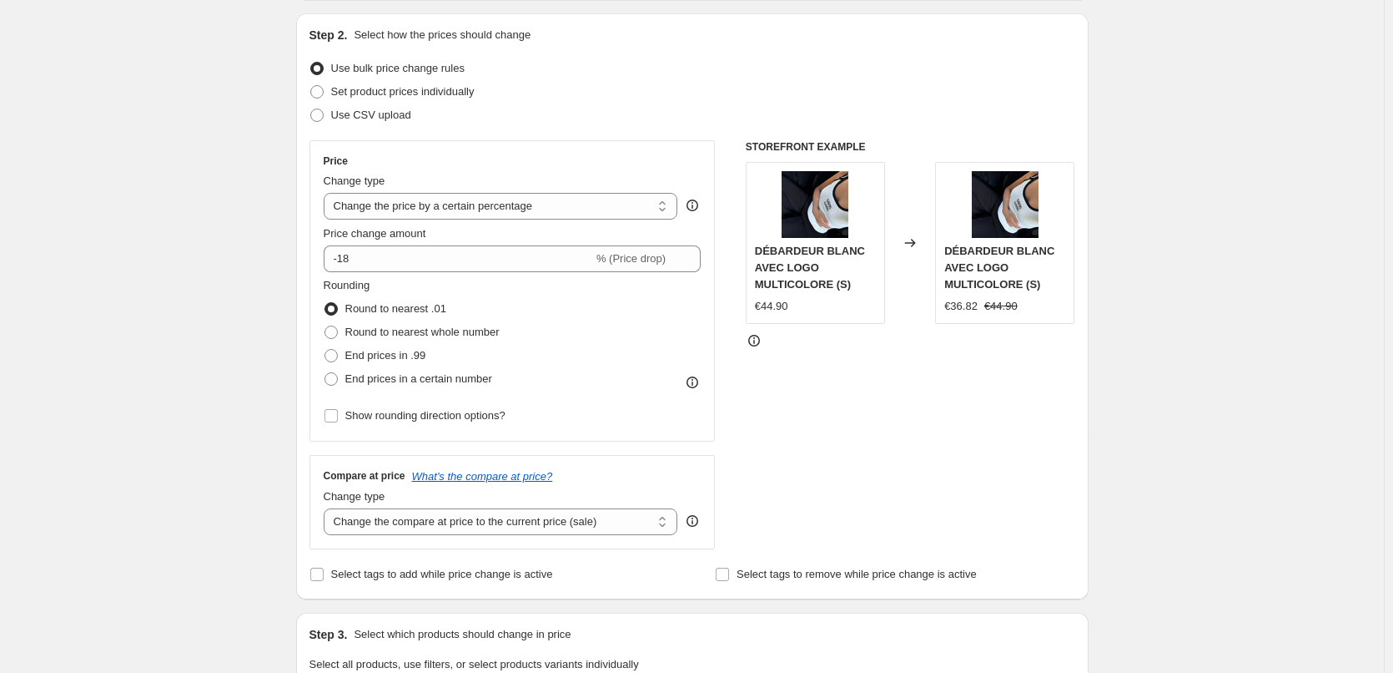
click at [248, 265] on div "Create new price [MEDICAL_DATA]. This page is ready Create new price [MEDICAL_D…" at bounding box center [692, 672] width 1384 height 1679
click at [359, 250] on input "-18" at bounding box center [459, 258] width 270 height 27
type input "-1"
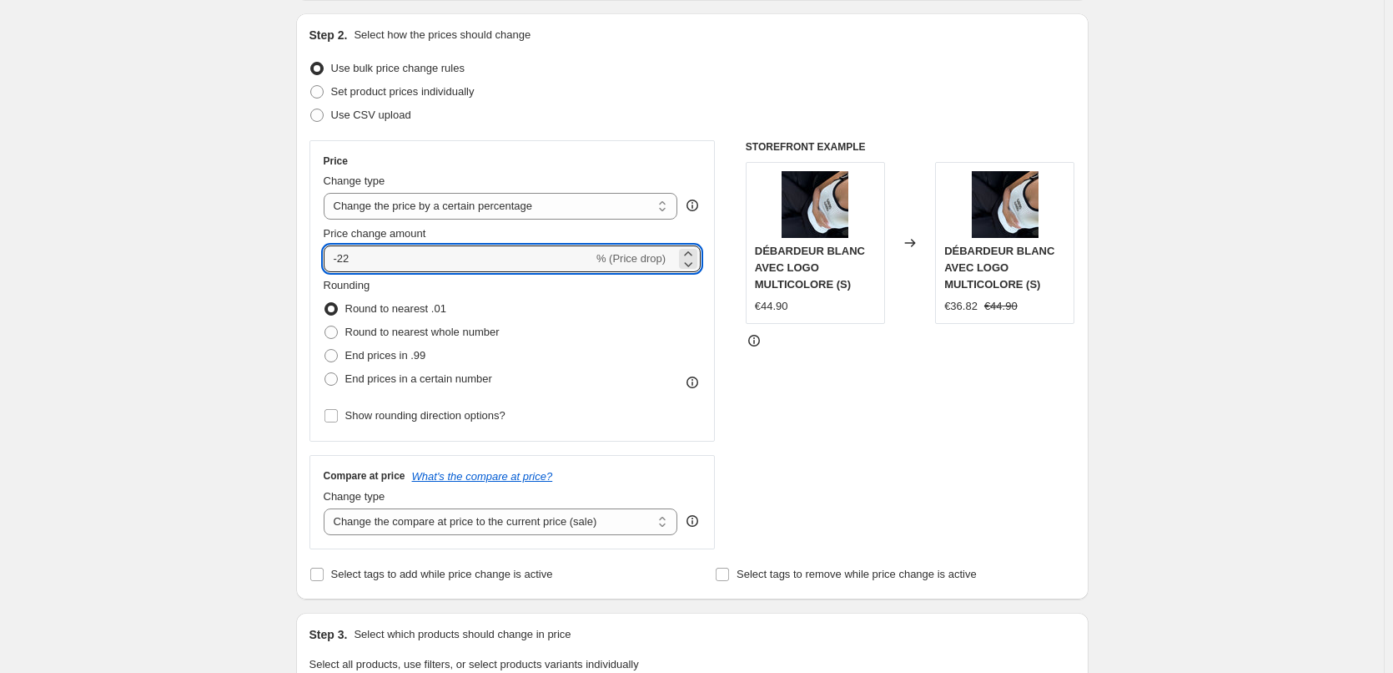
type input "-22"
click at [270, 236] on div "Create new price [MEDICAL_DATA]. This page is ready Create new price [MEDICAL_D…" at bounding box center [692, 672] width 1384 height 1679
click at [394, 252] on input "-22" at bounding box center [459, 258] width 270 height 27
type input "-22.5"
click at [252, 256] on div "Create new price [MEDICAL_DATA]. This page is ready Create new price [MEDICAL_D…" at bounding box center [692, 672] width 1384 height 1679
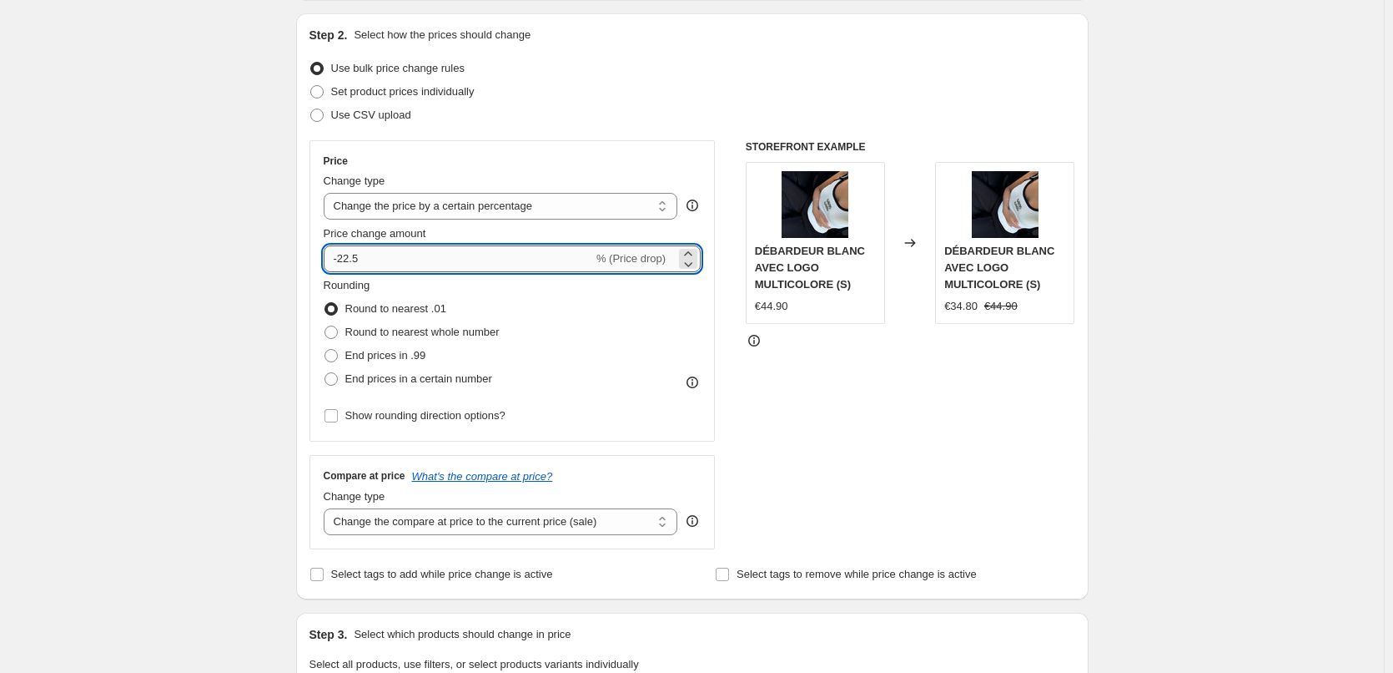
click at [426, 259] on input "-22.5" at bounding box center [459, 258] width 270 height 27
click at [187, 272] on div "Create new price [MEDICAL_DATA]. This page is ready Create new price [MEDICAL_D…" at bounding box center [692, 672] width 1384 height 1679
click at [398, 251] on input "-22.25" at bounding box center [459, 258] width 270 height 27
click at [239, 268] on div "Create new price [MEDICAL_DATA]. This page is ready Create new price [MEDICAL_D…" at bounding box center [692, 672] width 1384 height 1679
click at [427, 262] on input "-22.20" at bounding box center [459, 258] width 270 height 27
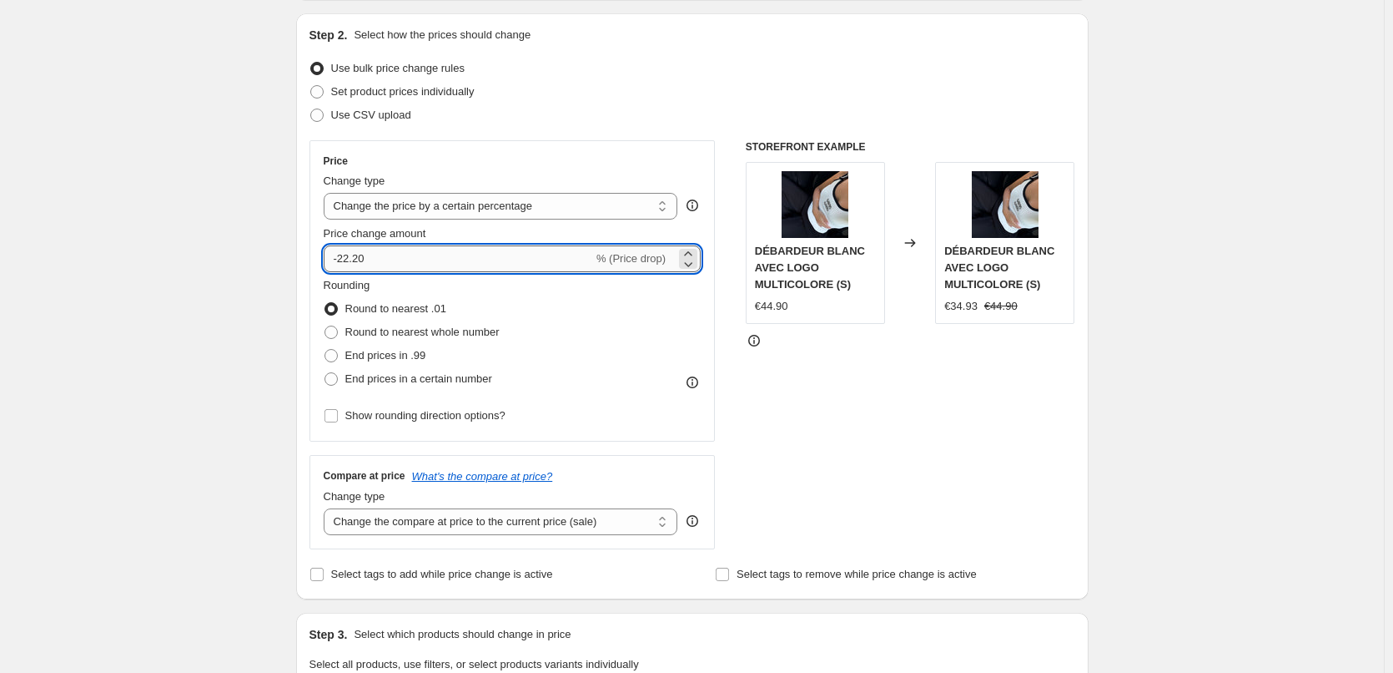
type input "-22.2"
click at [126, 302] on div "Create new price [MEDICAL_DATA]. This page is ready Create new price [MEDICAL_D…" at bounding box center [692, 672] width 1384 height 1679
click at [393, 260] on input "-22.29" at bounding box center [459, 258] width 270 height 27
type input "-22.2"
click at [204, 295] on div "Create new price [MEDICAL_DATA]. This page is ready Create new price [MEDICAL_D…" at bounding box center [692, 672] width 1384 height 1679
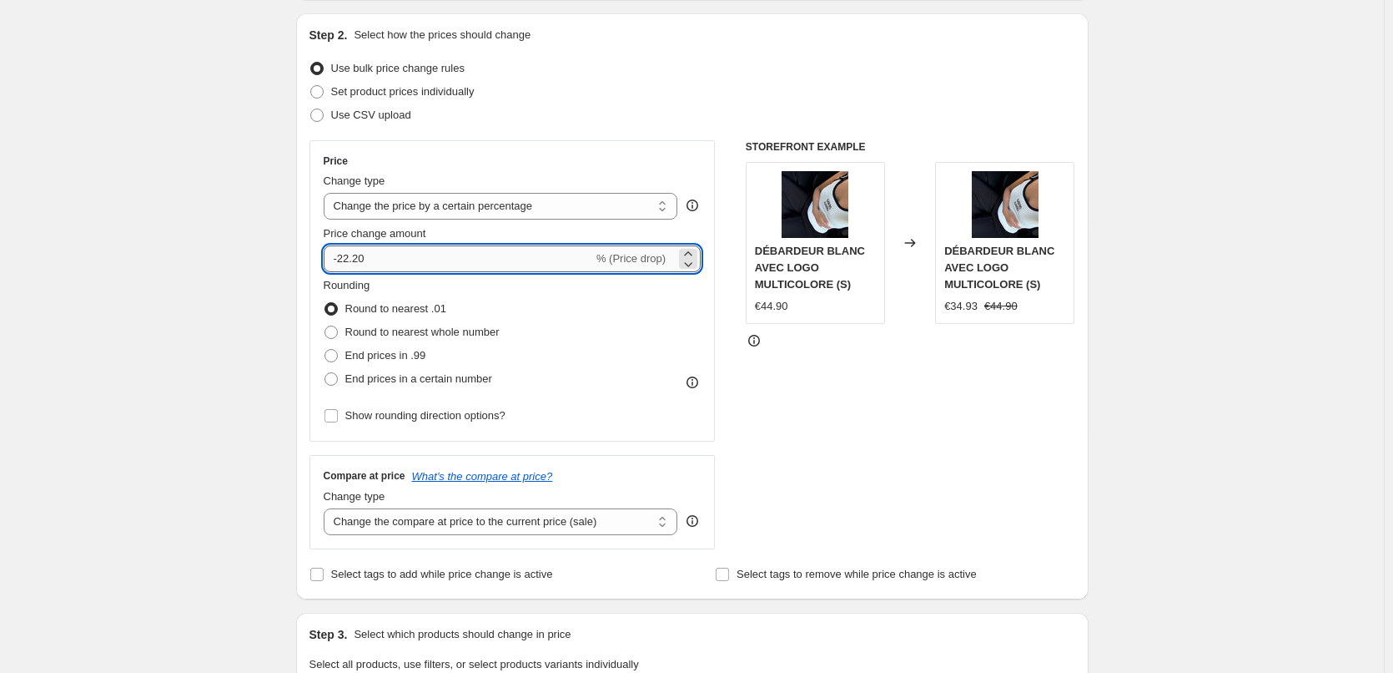
click at [406, 256] on input "-22.20" at bounding box center [459, 258] width 270 height 27
type input "-22.2"
click at [240, 300] on div "Create new price [MEDICAL_DATA]. This page is ready Create new price [MEDICAL_D…" at bounding box center [692, 672] width 1384 height 1679
click at [400, 252] on input "-22.15" at bounding box center [459, 258] width 270 height 27
click at [238, 239] on div "Create new price [MEDICAL_DATA]. This page is ready Create new price [MEDICAL_D…" at bounding box center [692, 672] width 1384 height 1679
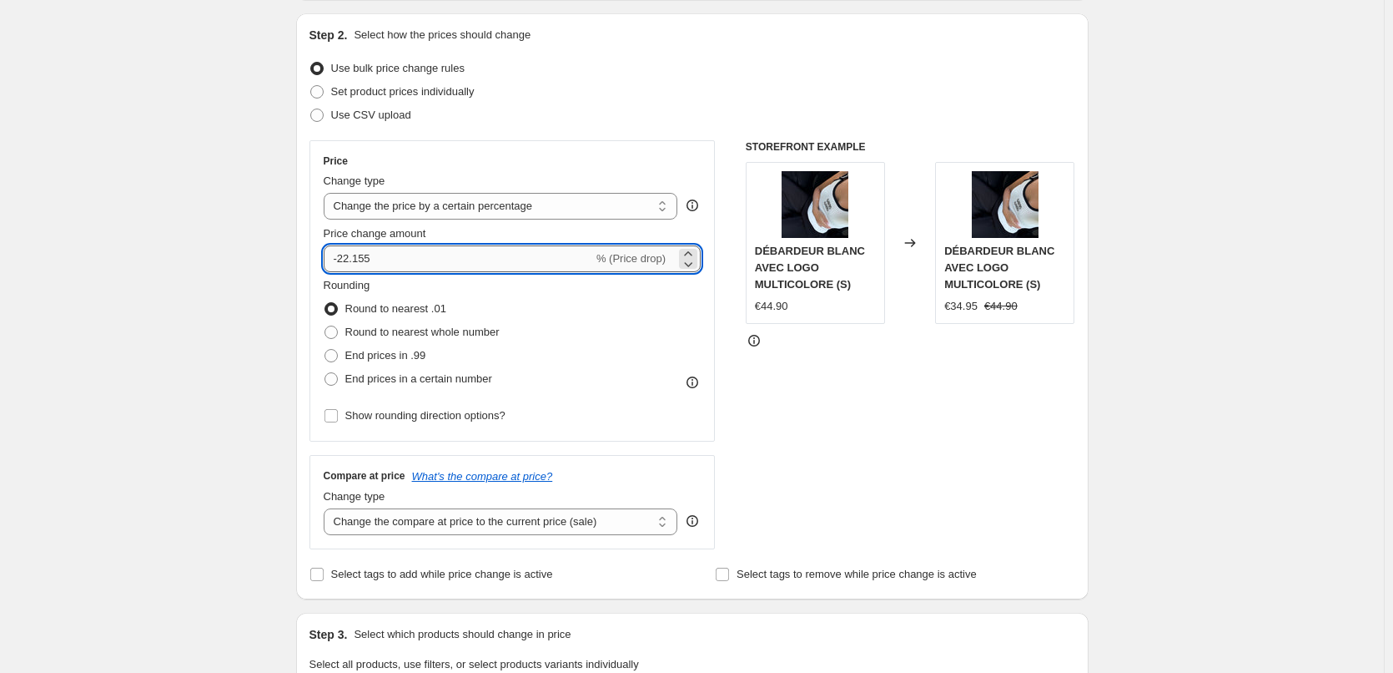
click at [407, 266] on input "-22.155" at bounding box center [459, 258] width 270 height 27
click at [193, 169] on div "Create new price [MEDICAL_DATA]. This page is ready Create new price [MEDICAL_D…" at bounding box center [692, 672] width 1384 height 1679
click at [371, 259] on input "-22.14" at bounding box center [459, 258] width 270 height 27
click at [290, 267] on div "Step 1. Optionally give your price [MEDICAL_DATA] a title (eg "March 30% off sa…" at bounding box center [686, 646] width 806 height 1527
click at [416, 255] on input "-22.10" at bounding box center [459, 258] width 270 height 27
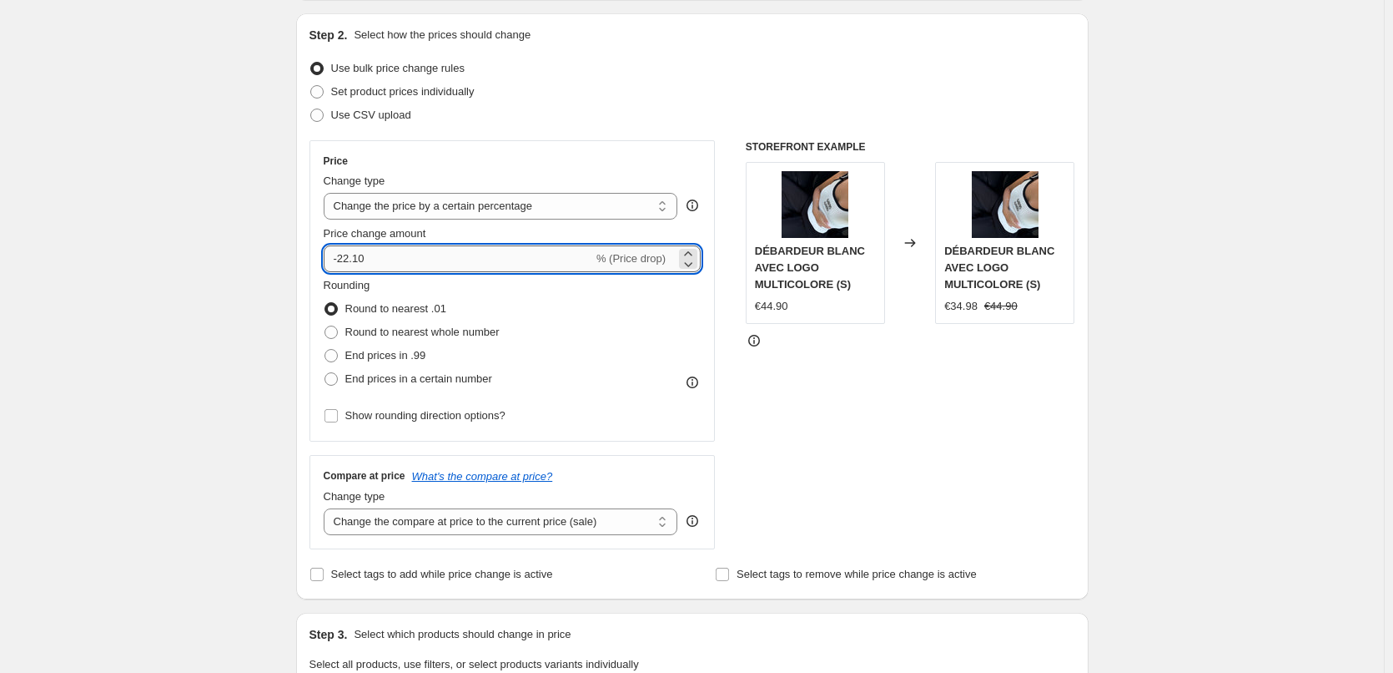
type input "-22.1"
type input "-22.9"
drag, startPoint x: 422, startPoint y: 255, endPoint x: 176, endPoint y: 262, distance: 246.3
click at [176, 262] on div "Create new price [MEDICAL_DATA]. This page is ready Create new price [MEDICAL_D…" at bounding box center [692, 672] width 1384 height 1679
click at [387, 253] on input "-22.9" at bounding box center [459, 258] width 270 height 27
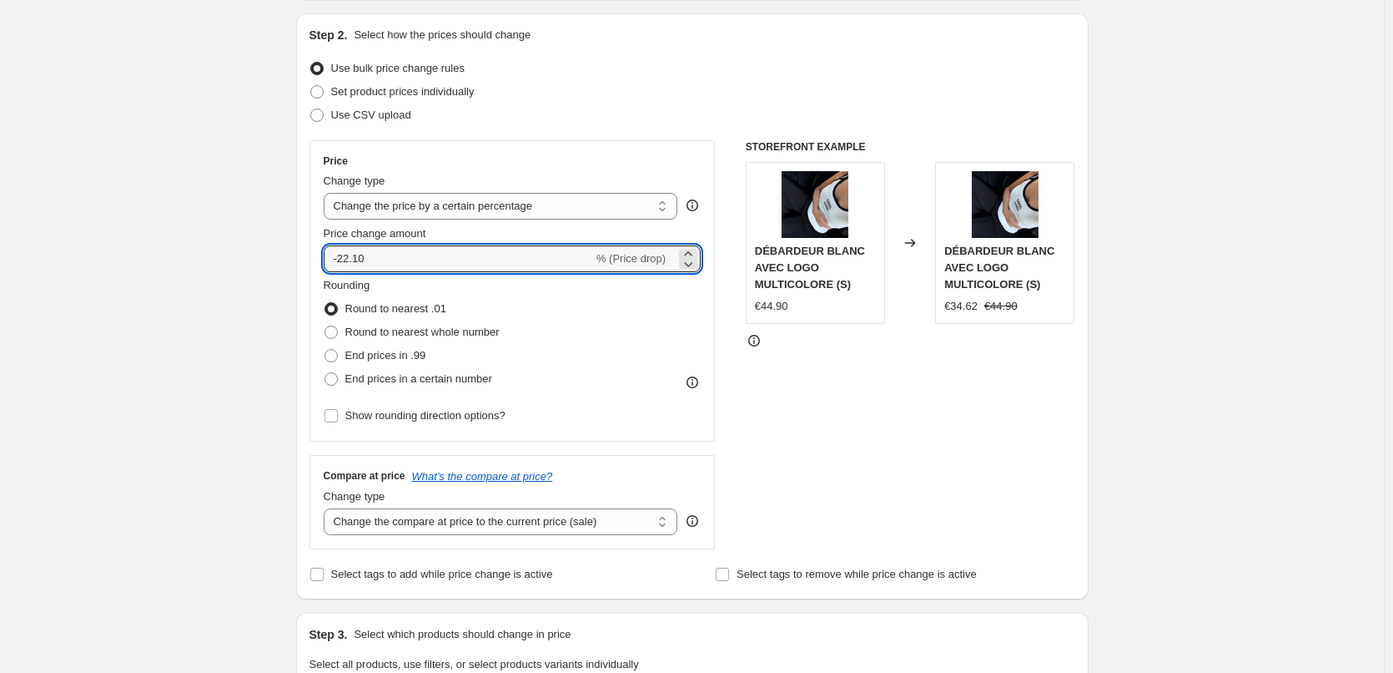
click at [264, 258] on div "Create new price [MEDICAL_DATA]. This page is ready Create new price [MEDICAL_D…" at bounding box center [692, 672] width 1384 height 1679
click at [411, 260] on input "-22.10" at bounding box center [459, 258] width 270 height 27
click at [205, 257] on div "Create new price [MEDICAL_DATA]. This page is ready Create new price [MEDICAL_D…" at bounding box center [692, 672] width 1384 height 1679
click at [403, 261] on input "-22.11" at bounding box center [459, 258] width 270 height 27
type input "-22.1"
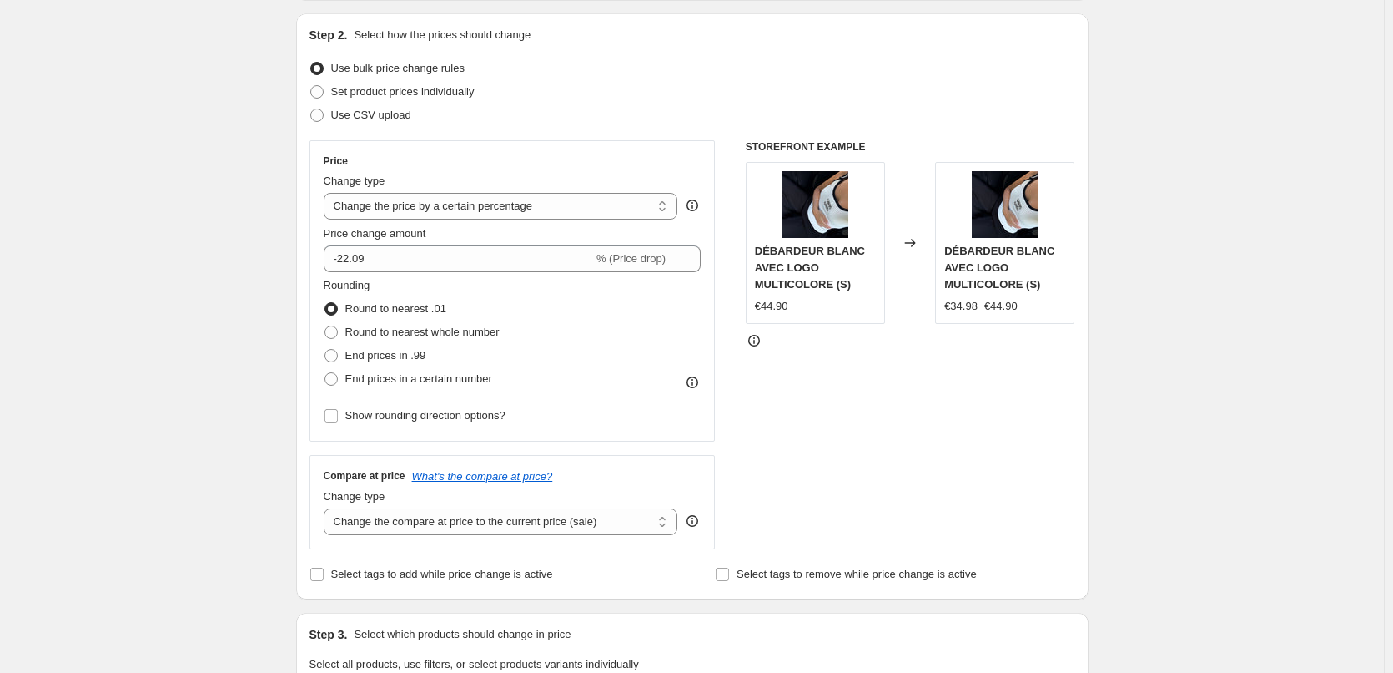
click at [216, 270] on div "Create new price [MEDICAL_DATA]. This page is ready Create new price [MEDICAL_D…" at bounding box center [692, 672] width 1384 height 1679
click at [433, 255] on input "-22.09" at bounding box center [459, 258] width 270 height 27
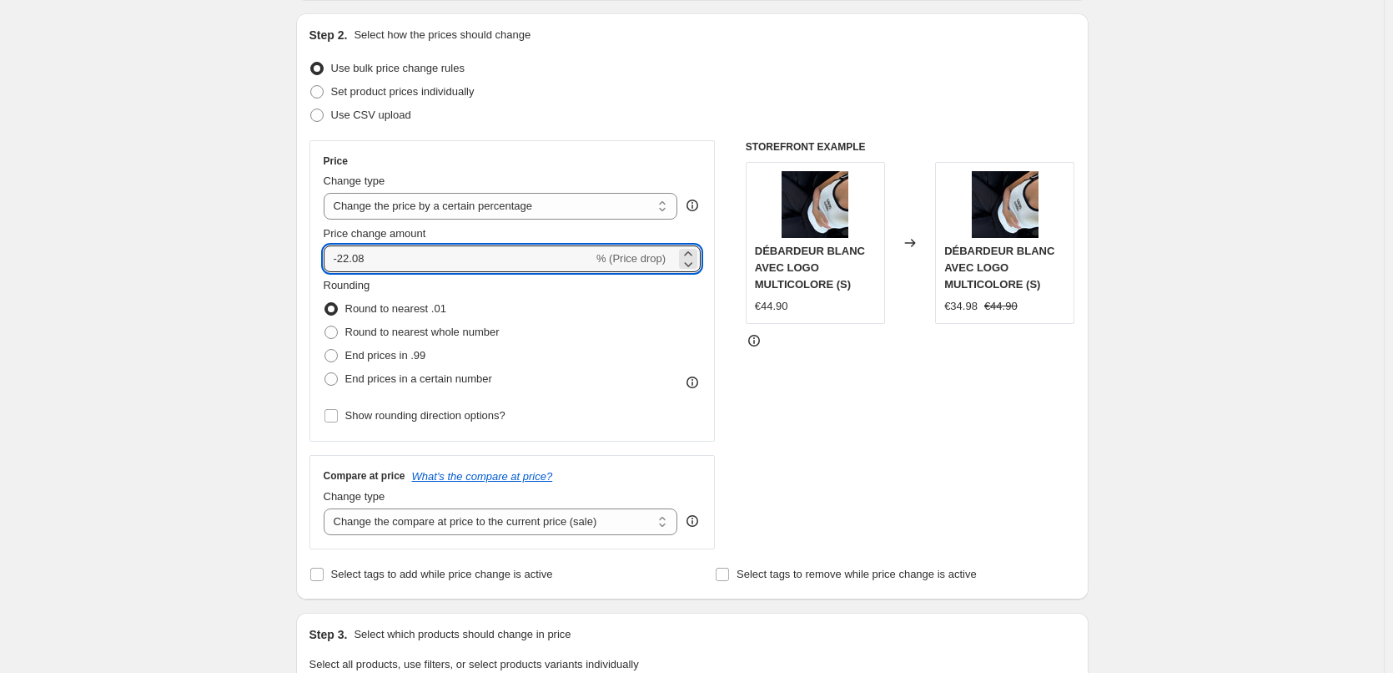
type input "-22.08"
click at [251, 227] on div "Create new price [MEDICAL_DATA]. This page is ready Create new price [MEDICAL_D…" at bounding box center [692, 672] width 1384 height 1679
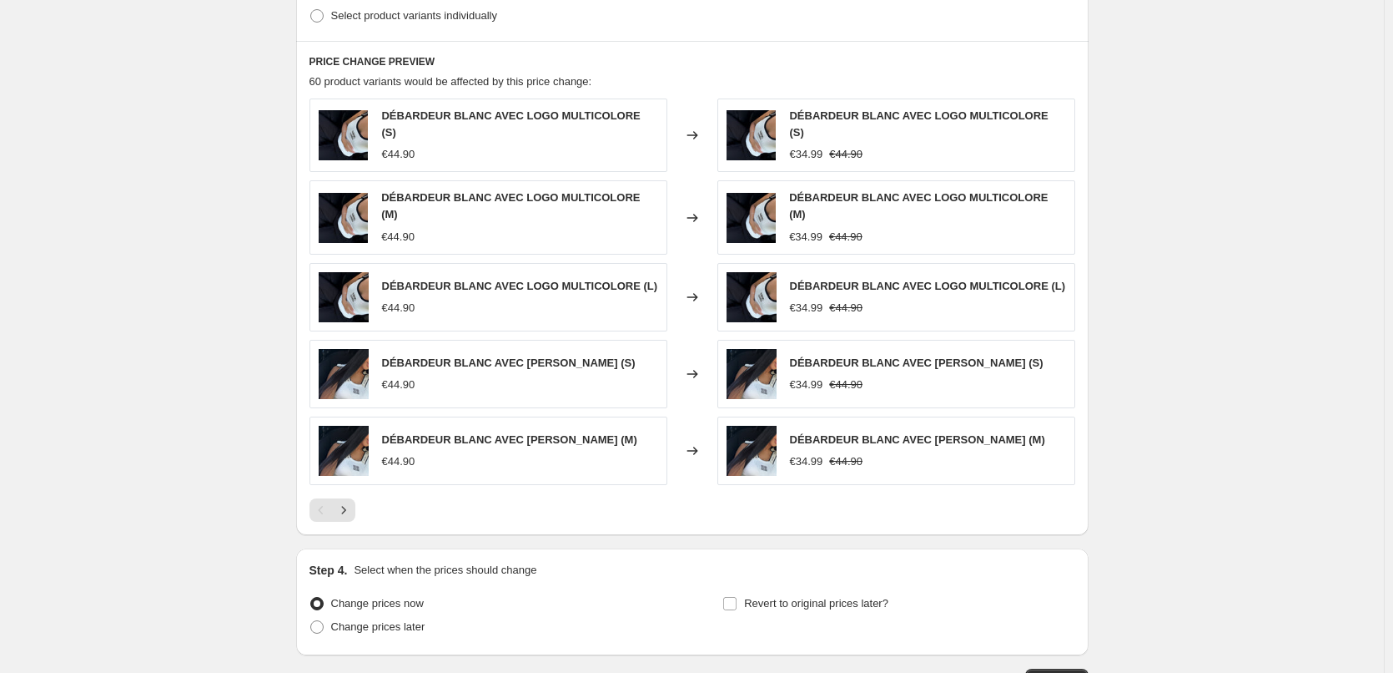
scroll to position [996, 0]
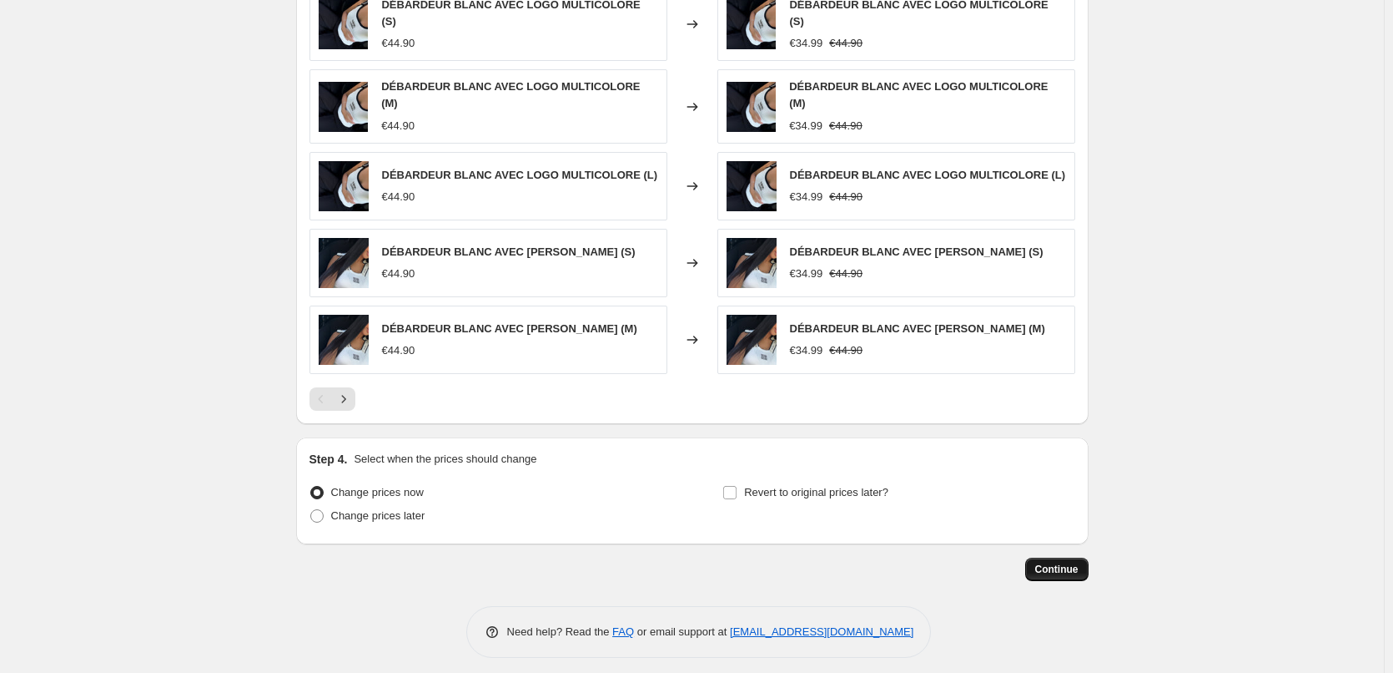
click at [1082, 569] on button "Continue" at bounding box center [1057, 568] width 63 height 23
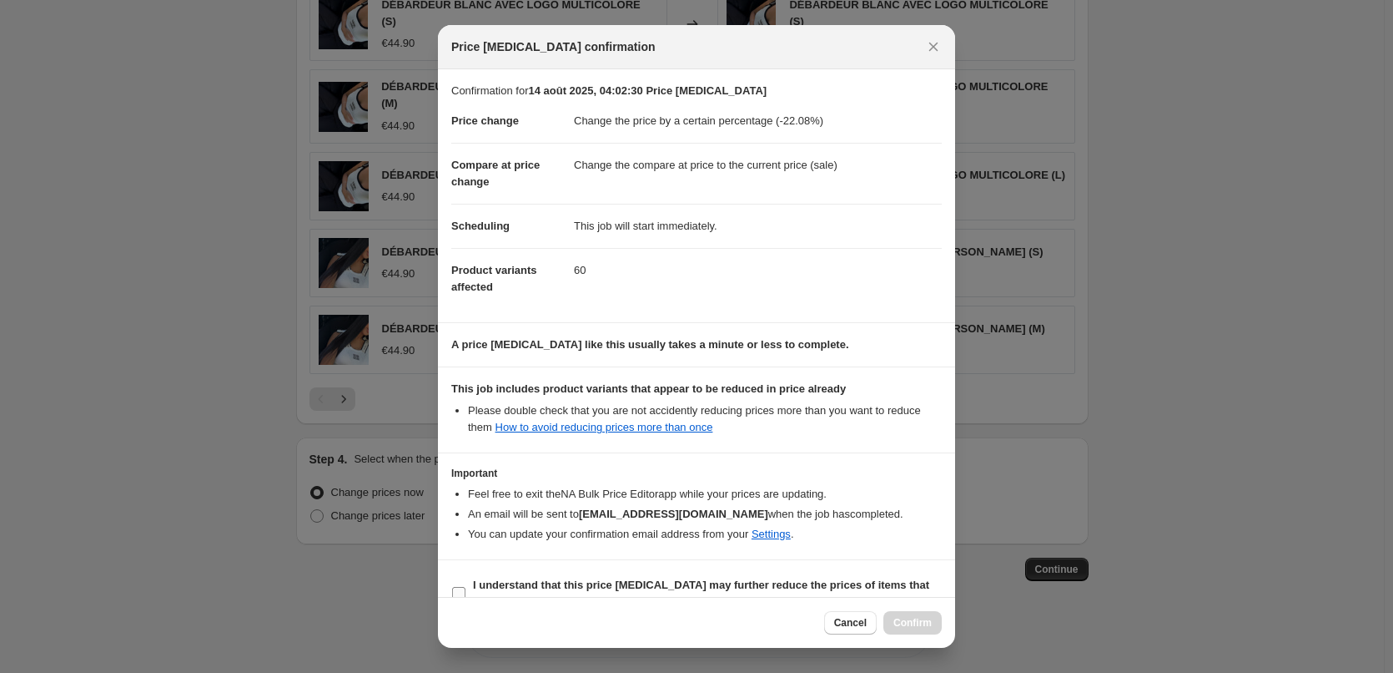
click at [564, 584] on b "I understand that this price [MEDICAL_DATA] may further reduce the prices of it…" at bounding box center [701, 592] width 456 height 29
click at [466, 587] on input "I understand that this price [MEDICAL_DATA] may further reduce the prices of it…" at bounding box center [458, 593] width 13 height 13
checkbox input "true"
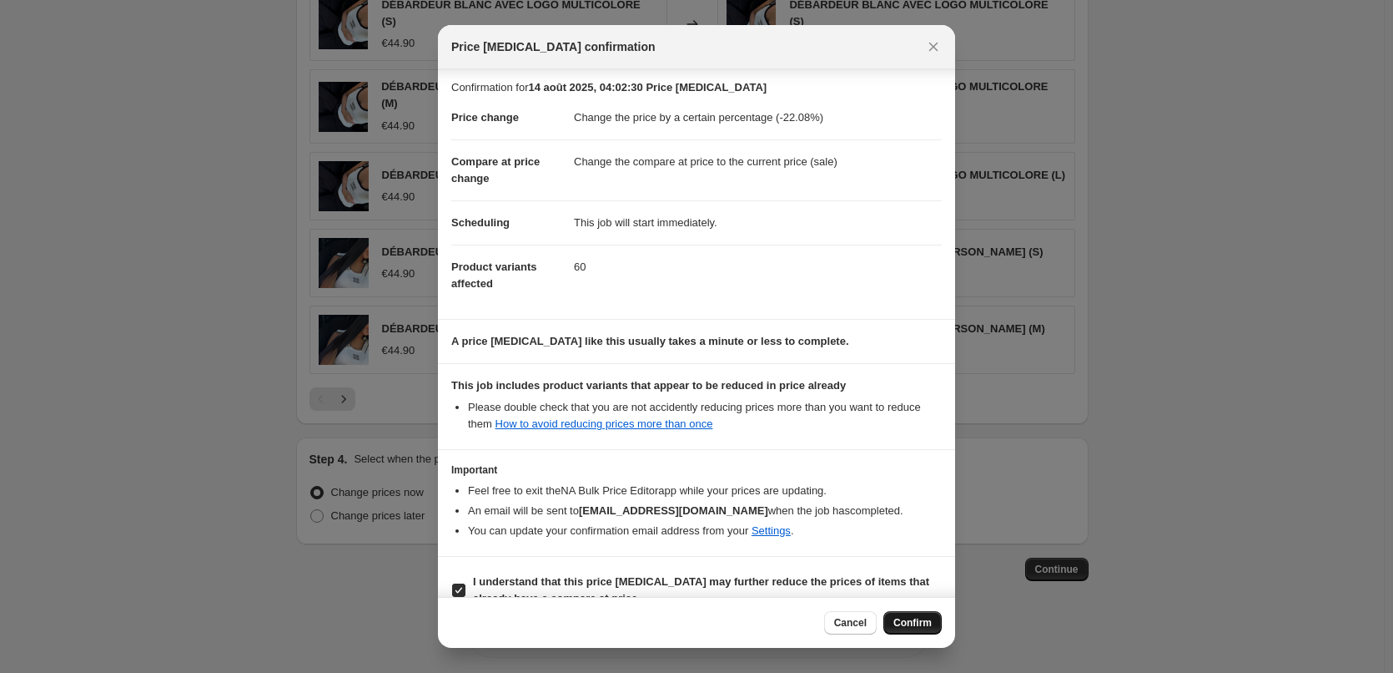
click at [915, 617] on span "Confirm" at bounding box center [913, 622] width 38 height 13
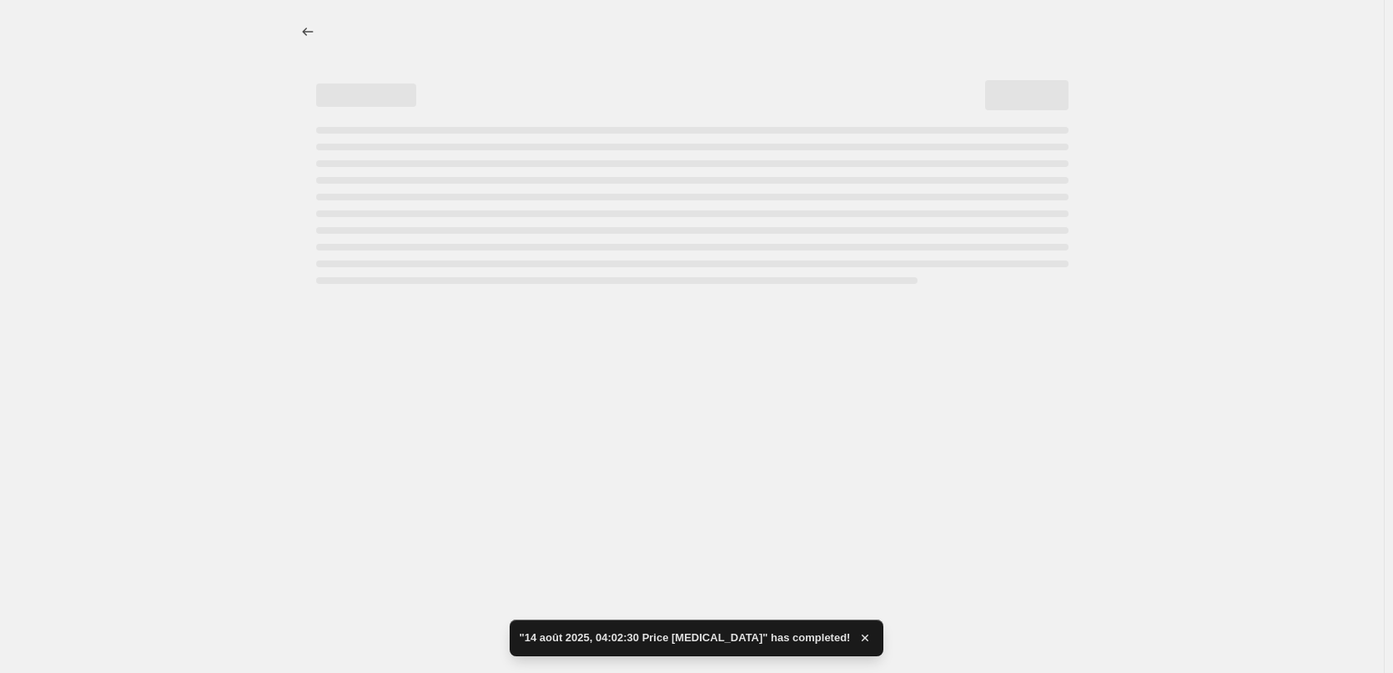
select select "percentage"
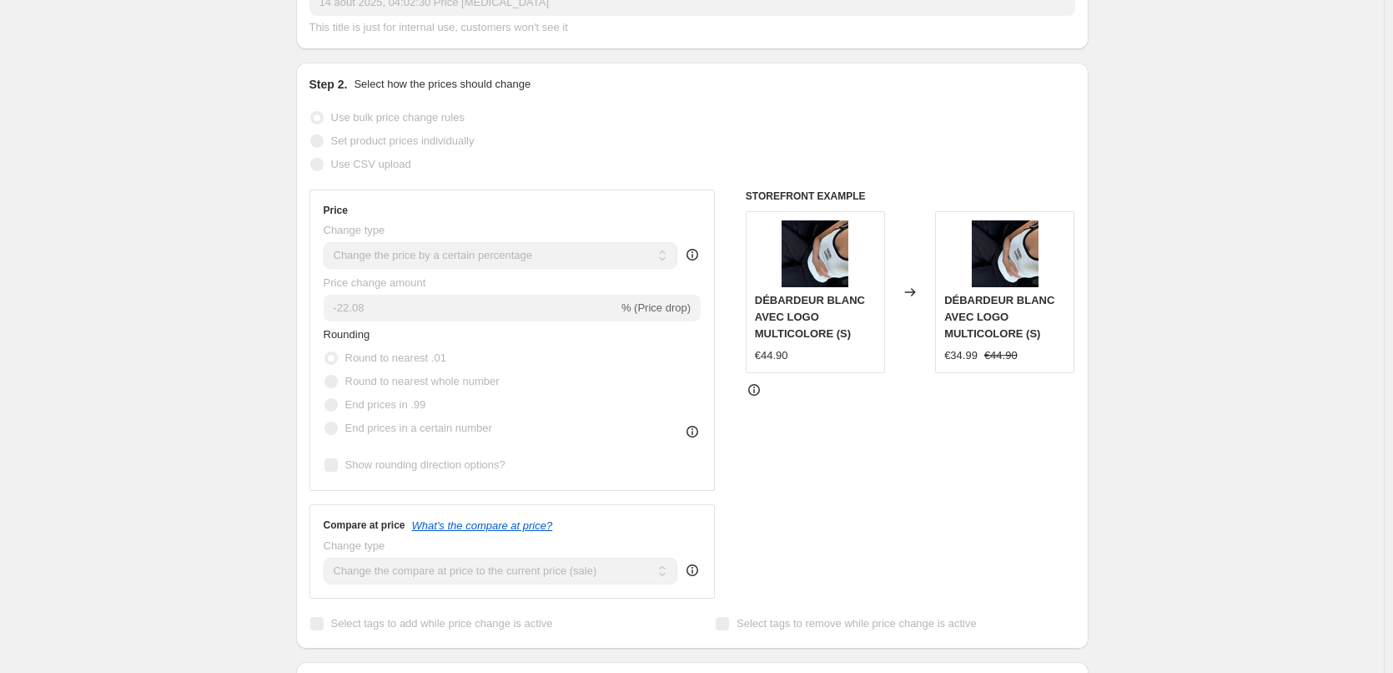
scroll to position [334, 0]
